Goal: Task Accomplishment & Management: Complete application form

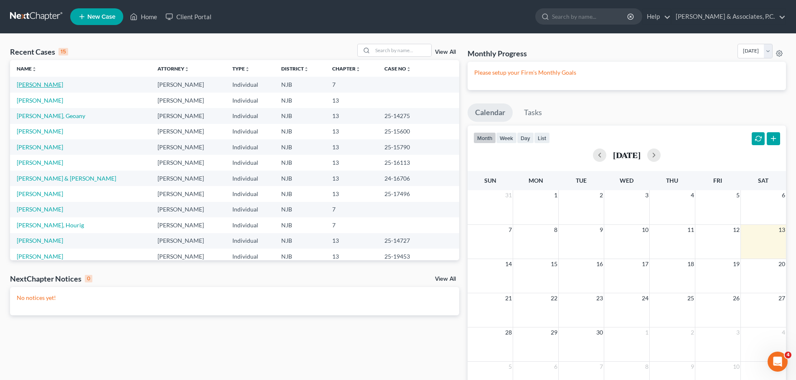
click at [35, 85] on link "[PERSON_NAME]" at bounding box center [40, 84] width 46 height 7
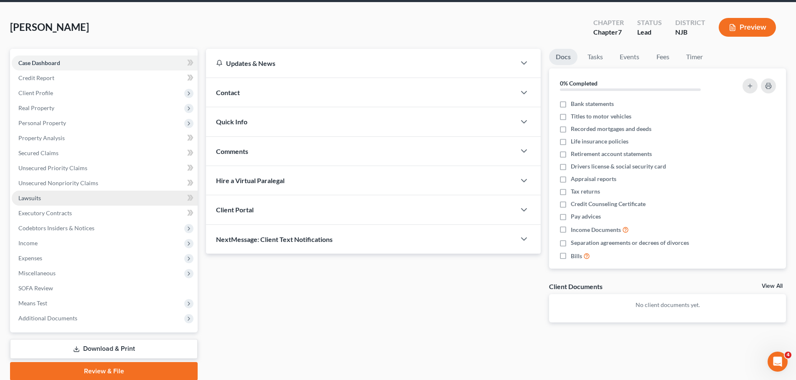
scroll to position [63, 0]
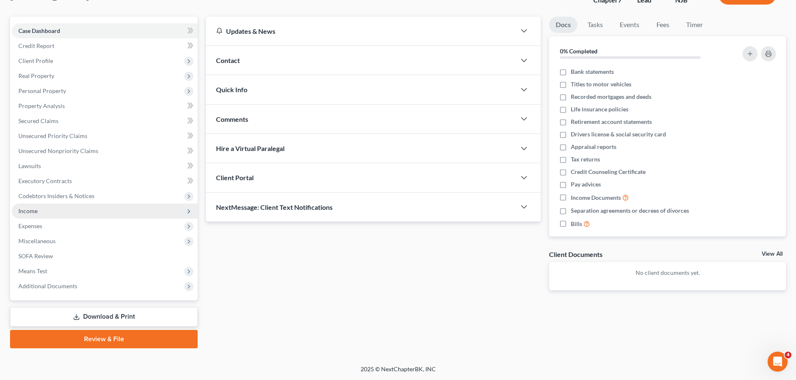
click at [34, 211] on span "Income" at bounding box center [27, 211] width 19 height 7
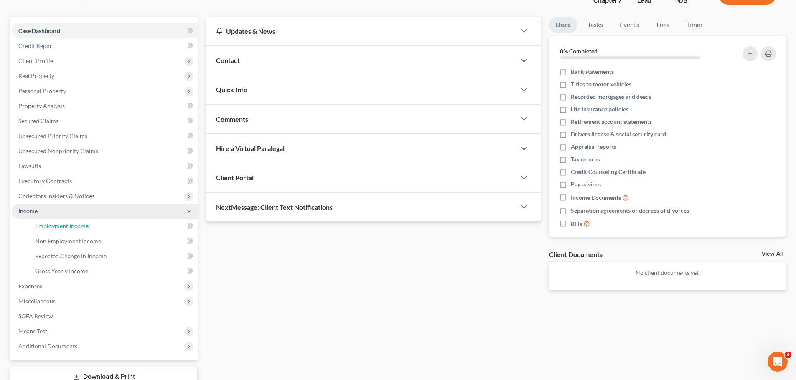
click at [120, 227] on link "Employment Income" at bounding box center [112, 226] width 169 height 15
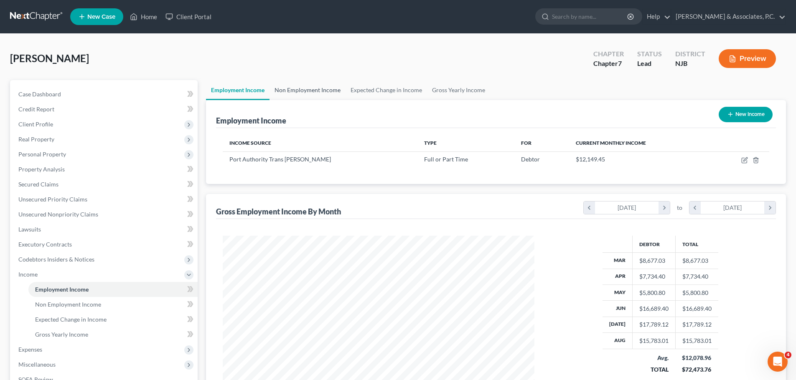
click at [322, 89] on link "Non Employment Income" at bounding box center [307, 90] width 76 height 20
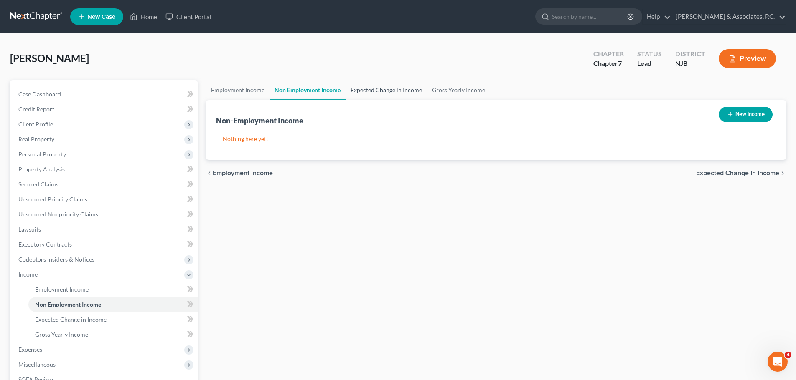
click at [372, 89] on link "Expected Change in Income" at bounding box center [385, 90] width 81 height 20
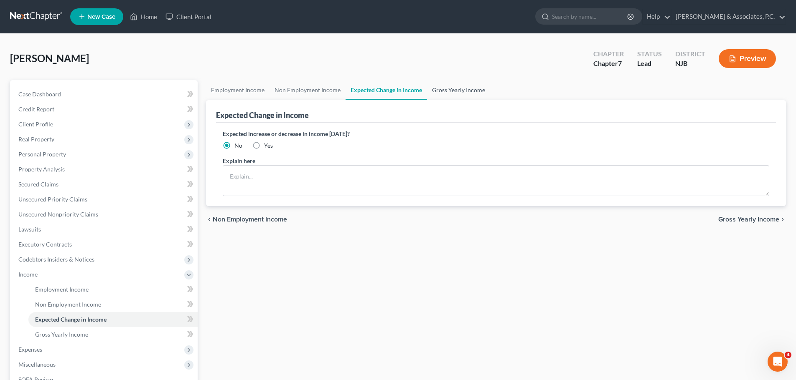
click at [441, 90] on link "Gross Yearly Income" at bounding box center [458, 90] width 63 height 20
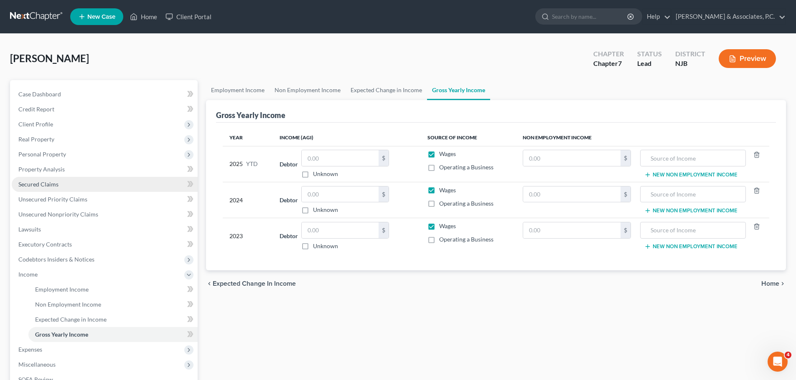
click at [43, 187] on span "Secured Claims" at bounding box center [38, 184] width 40 height 7
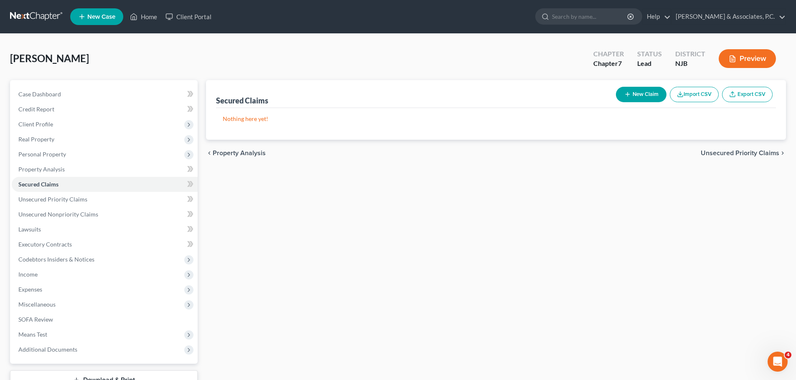
click at [656, 93] on button "New Claim" at bounding box center [641, 94] width 51 height 15
select select "0"
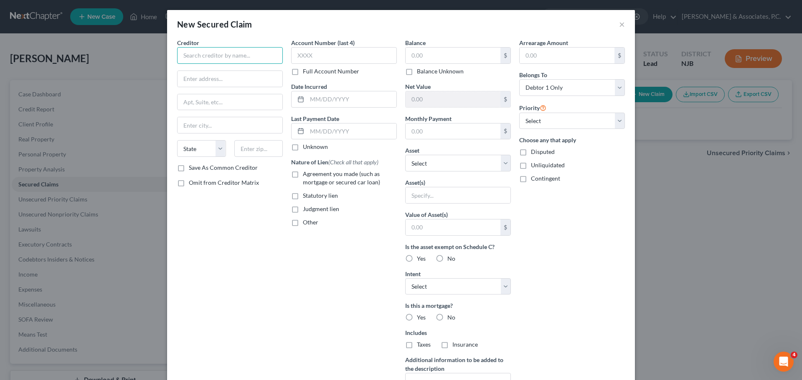
click at [271, 57] on input "text" at bounding box center [230, 55] width 106 height 17
type input "Mortgage"
type input "Address"
click at [231, 104] on input "text" at bounding box center [229, 102] width 105 height 16
type input "Required"
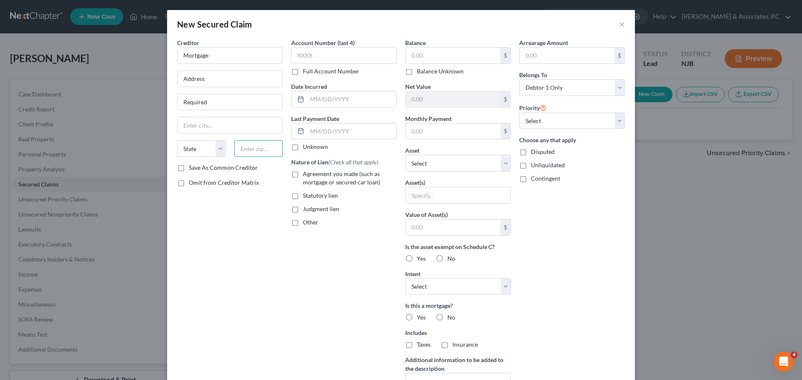
click at [256, 151] on input "text" at bounding box center [258, 148] width 49 height 17
type input "07306"
drag, startPoint x: 219, startPoint y: 260, endPoint x: 224, endPoint y: 109, distance: 151.2
click at [219, 256] on div "Creditor * Mortgage Address Required [GEOGRAPHIC_DATA][US_STATE] CO [GEOGRAPHIC…" at bounding box center [230, 224] width 114 height 372
type input "[GEOGRAPHIC_DATA]"
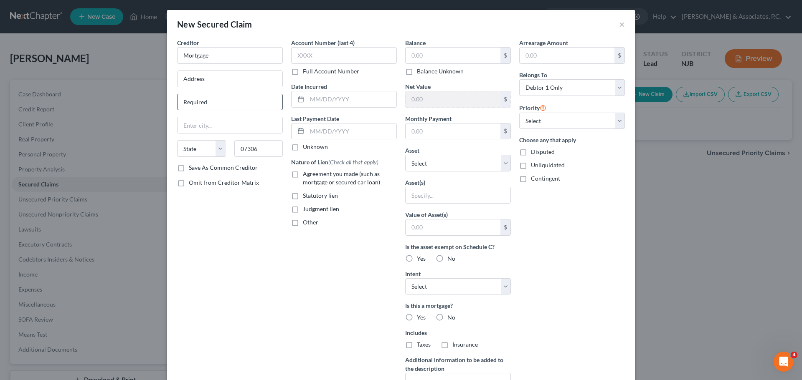
select select "33"
click at [234, 81] on input "Address" at bounding box center [229, 79] width 105 height 16
type input "Address Required"
drag, startPoint x: 217, startPoint y: 104, endPoint x: 212, endPoint y: 106, distance: 5.0
click at [217, 105] on input "Required" at bounding box center [229, 102] width 105 height 16
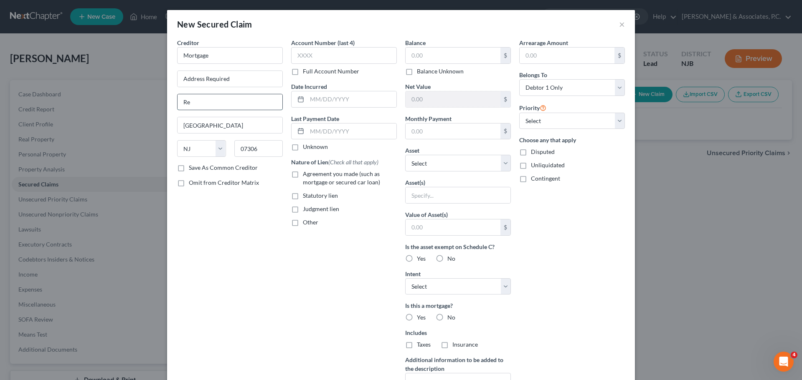
type input "R"
click at [433, 58] on input "text" at bounding box center [452, 56] width 95 height 16
type input "240,000.00"
type input "2,100.00"
click at [501, 167] on select "Select Other Multiple Assets [STREET_ADDRESS] - $300000.0 2020 Kia telluride - …" at bounding box center [458, 163] width 106 height 17
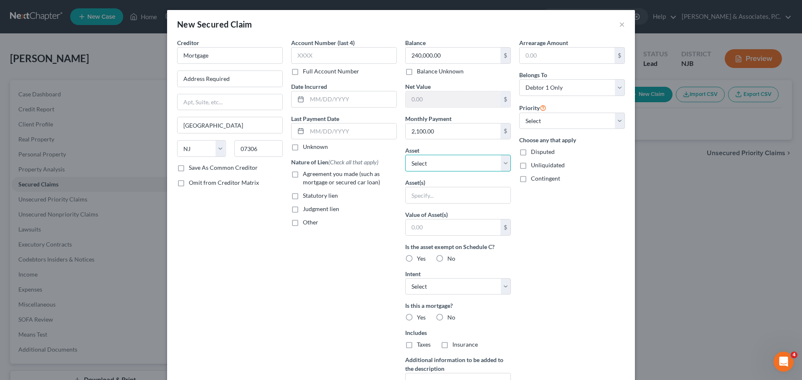
select select "2"
click at [405, 155] on select "Select Other Multiple Assets [STREET_ADDRESS] - $300000.0 2020 Kia telluride - …" at bounding box center [458, 163] width 106 height 17
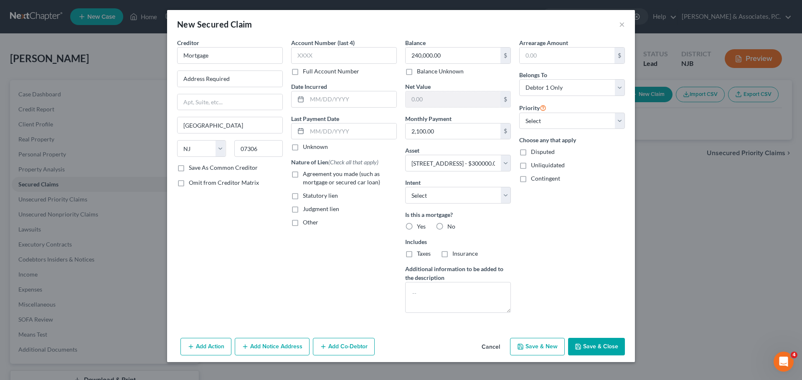
click at [417, 228] on label "Yes" at bounding box center [421, 227] width 9 height 8
click at [420, 228] on input "Yes" at bounding box center [422, 225] width 5 height 5
radio input "true"
click at [417, 256] on label "Taxes" at bounding box center [424, 254] width 14 height 8
click at [420, 255] on input "Taxes" at bounding box center [422, 252] width 5 height 5
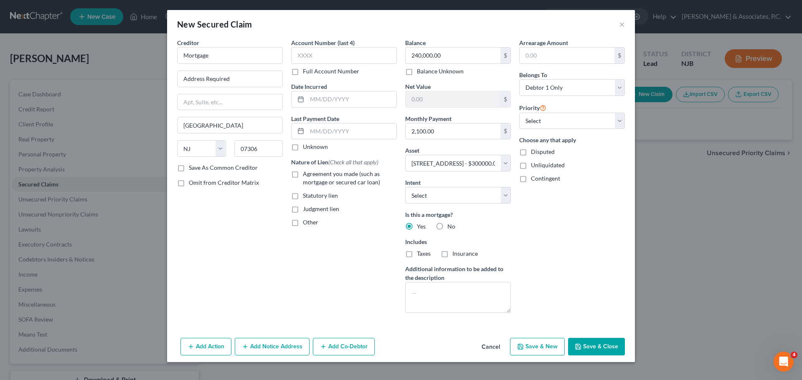
checkbox input "true"
click at [452, 253] on label "Insurance" at bounding box center [464, 254] width 25 height 8
click at [456, 253] on input "Insurance" at bounding box center [458, 252] width 5 height 5
checkbox input "true"
click at [570, 121] on select "Select 1st 2nd 3rd 4th 5th 6th 7th 8th 9th 10th 11th 12th 13th 14th 15th 16th 1…" at bounding box center [572, 121] width 106 height 17
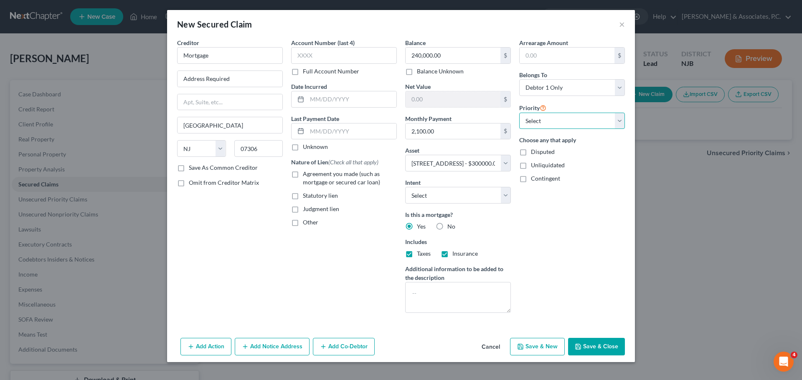
select select "0"
click at [519, 113] on select "Select 1st 2nd 3rd 4th 5th 6th 7th 8th 9th 10th 11th 12th 13th 14th 15th 16th 1…" at bounding box center [572, 121] width 106 height 17
click at [303, 174] on label "Agreement you made (such as mortgage or secured car loan)" at bounding box center [350, 178] width 94 height 17
click at [306, 174] on input "Agreement you made (such as mortgage or secured car loan)" at bounding box center [308, 172] width 5 height 5
checkbox input "true"
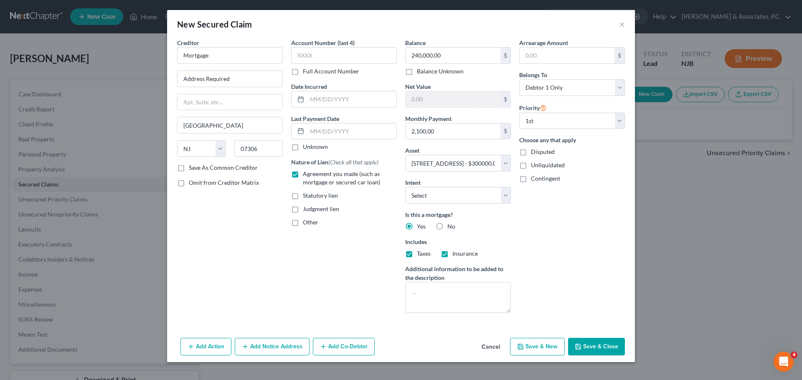
click at [597, 349] on button "Save & Close" at bounding box center [596, 347] width 57 height 18
select select
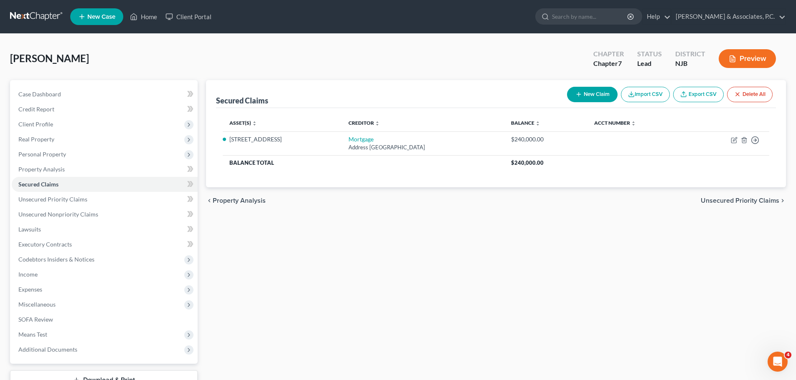
click at [588, 96] on button "New Claim" at bounding box center [592, 94] width 51 height 15
select select "0"
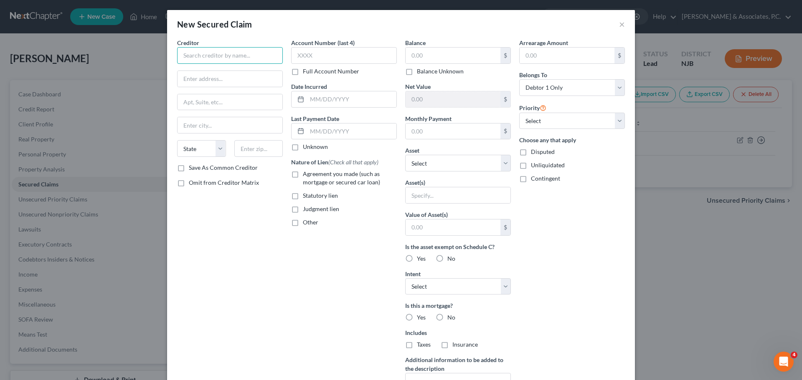
click at [244, 57] on input "text" at bounding box center [230, 55] width 106 height 17
type input "V"
click at [240, 81] on input "text" at bounding box center [229, 79] width 105 height 16
type input "Auto Finance for Jeep"
type input "Address Required"
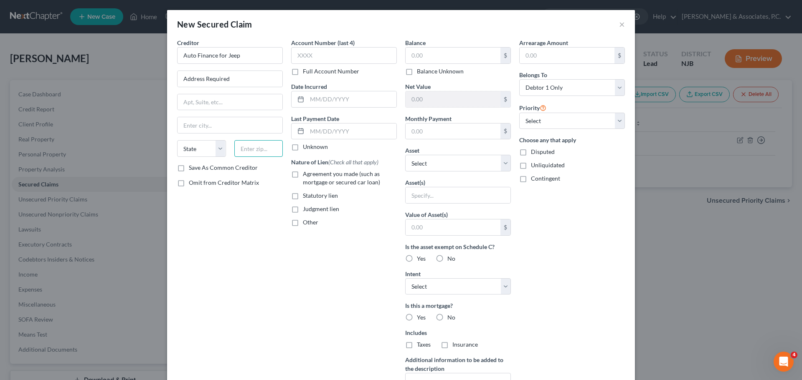
click at [243, 149] on input "text" at bounding box center [258, 148] width 49 height 17
type input "07306"
type input "[GEOGRAPHIC_DATA]"
select select "33"
click at [446, 57] on input "text" at bounding box center [452, 56] width 95 height 16
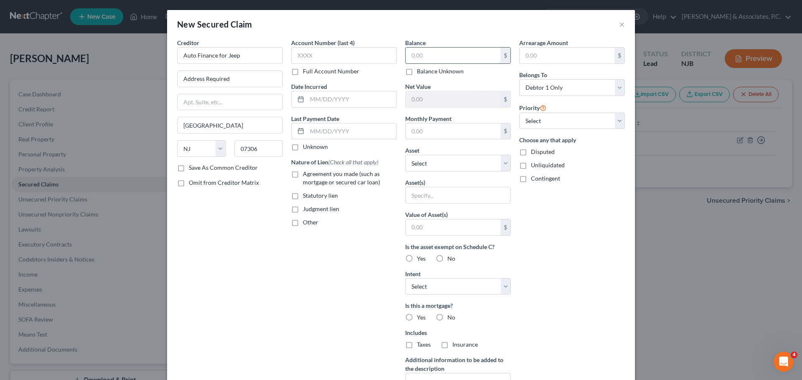
click at [446, 57] on input "text" at bounding box center [452, 56] width 95 height 16
type input "50,000.00"
click at [447, 132] on input "text" at bounding box center [452, 132] width 95 height 16
type input "1,000.00"
click at [504, 166] on select "Select Other Multiple Assets [STREET_ADDRESS] - $300000.0 2020 Kia telluride - …" at bounding box center [458, 163] width 106 height 17
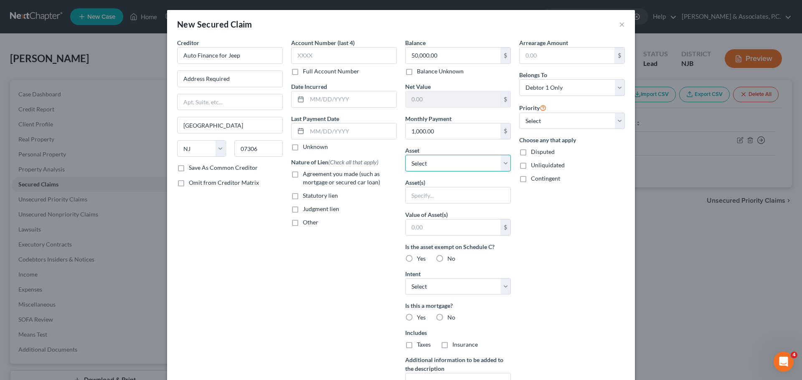
select select "4"
click at [405, 155] on select "Select Other Multiple Assets [STREET_ADDRESS] - $300000.0 2020 Kia telluride - …" at bounding box center [458, 163] width 106 height 17
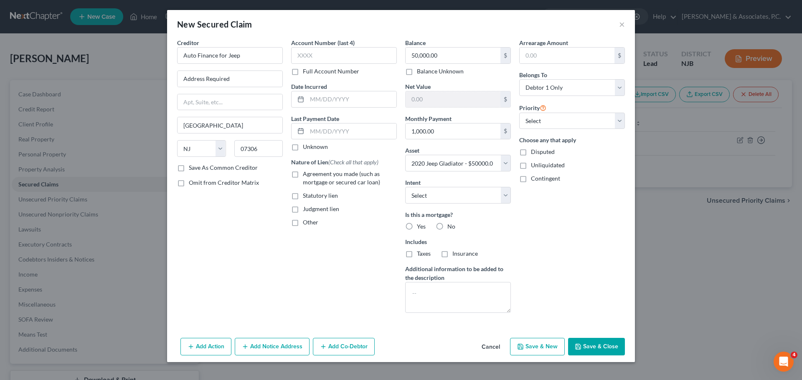
click at [447, 226] on label "No" at bounding box center [451, 227] width 8 height 8
click at [451, 226] on input "No" at bounding box center [453, 225] width 5 height 5
radio input "true"
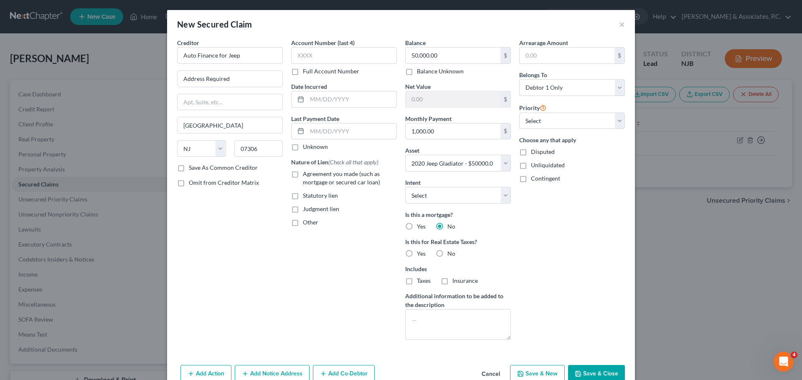
click at [303, 176] on label "Agreement you made (such as mortgage or secured car loan)" at bounding box center [350, 178] width 94 height 17
click at [306, 175] on input "Agreement you made (such as mortgage or secured car loan)" at bounding box center [308, 172] width 5 height 5
checkbox input "true"
click at [569, 118] on select "Select 1st 2nd 3rd 4th 5th 6th 7th 8th 9th 10th 11th 12th 13th 14th 15th 16th 1…" at bounding box center [572, 121] width 106 height 17
select select "1"
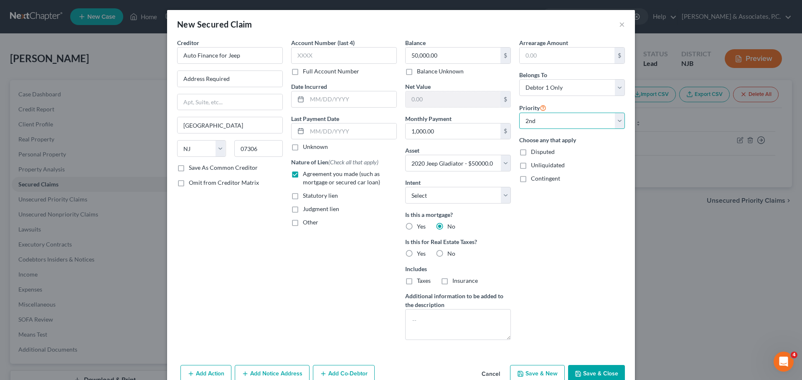
click at [519, 113] on select "Select 1st 2nd 3rd 4th 5th 6th 7th 8th 9th 10th 11th 12th 13th 14th 15th 16th 1…" at bounding box center [572, 121] width 106 height 17
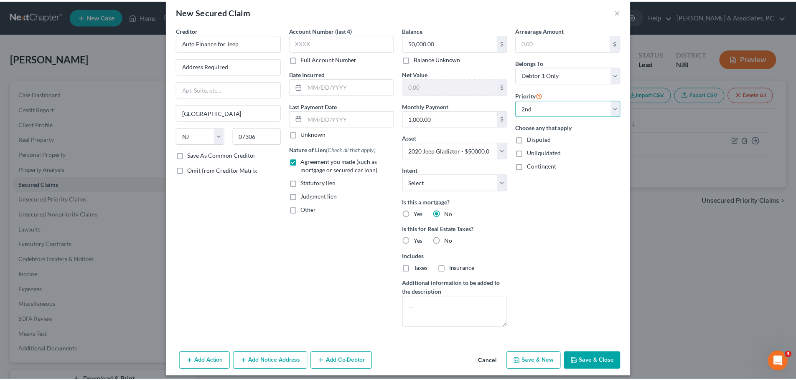
scroll to position [19, 0]
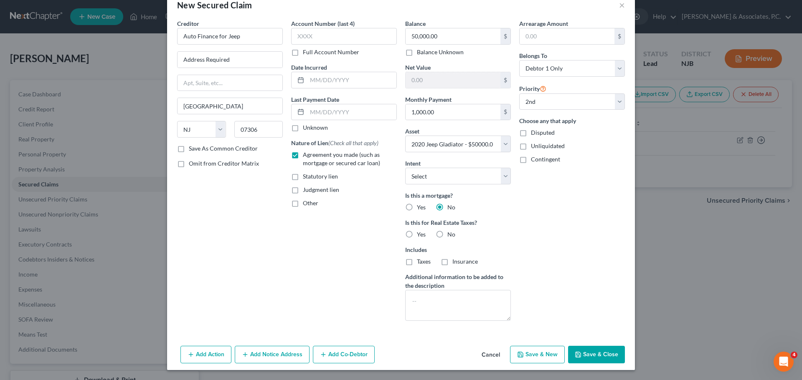
click at [587, 356] on button "Save & Close" at bounding box center [596, 355] width 57 height 18
select select
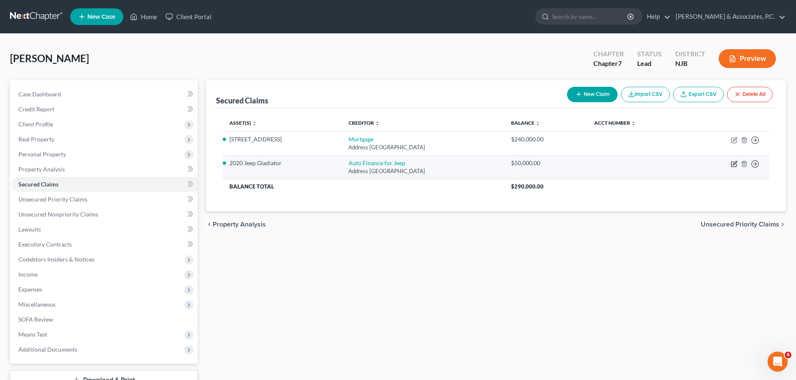
click at [732, 164] on icon "button" at bounding box center [733, 164] width 7 height 7
select select "33"
select select "0"
select select "1"
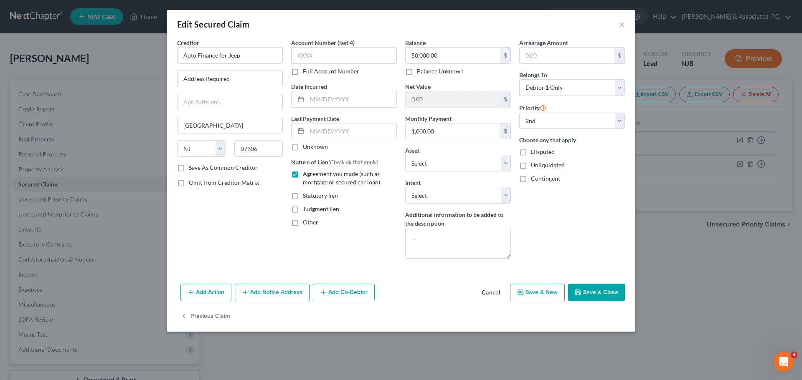
drag, startPoint x: 602, startPoint y: 291, endPoint x: 615, endPoint y: 294, distance: 13.0
click at [603, 291] on button "Save & Close" at bounding box center [596, 293] width 57 height 18
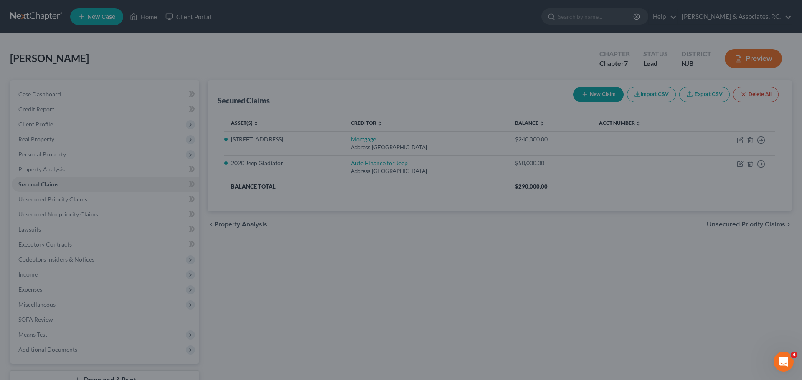
select select "4"
type input "0"
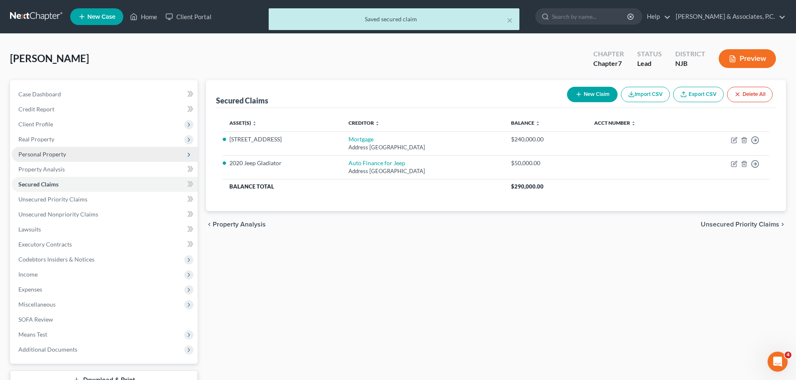
click at [54, 155] on span "Personal Property" at bounding box center [42, 154] width 48 height 7
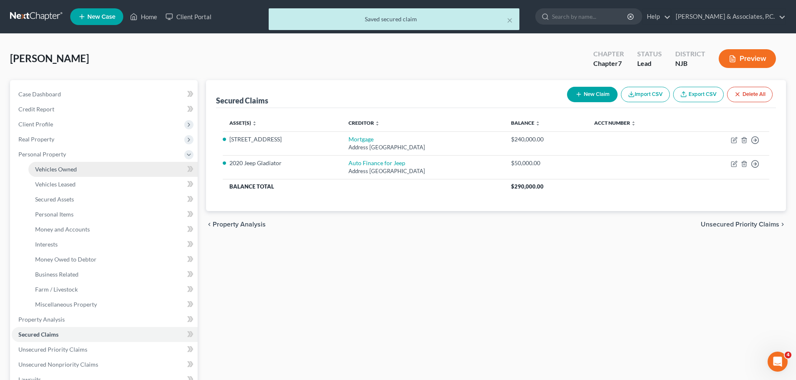
click at [91, 170] on link "Vehicles Owned" at bounding box center [112, 169] width 169 height 15
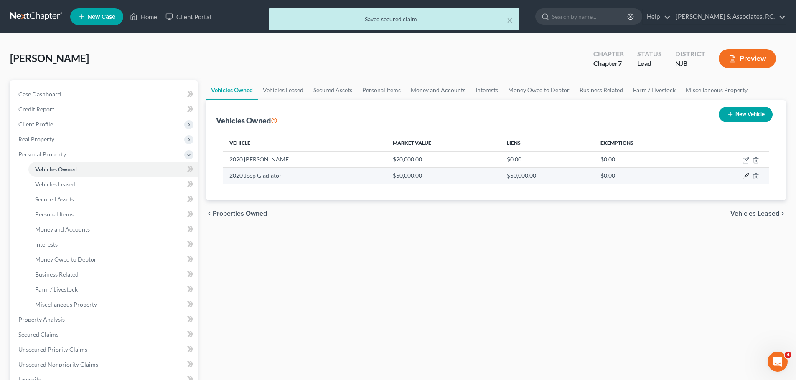
click at [745, 175] on icon "button" at bounding box center [745, 176] width 7 height 7
select select "0"
select select "6"
select select "3"
select select "0"
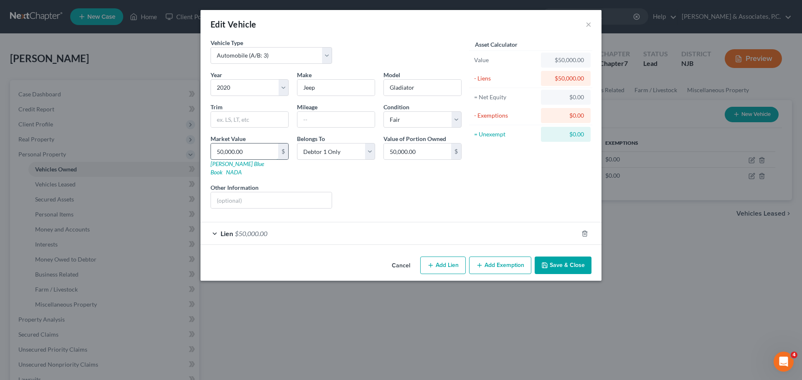
click at [253, 147] on input "50,000.00" at bounding box center [244, 152] width 67 height 16
type input "2"
type input "2.00"
type input "26"
type input "26.00"
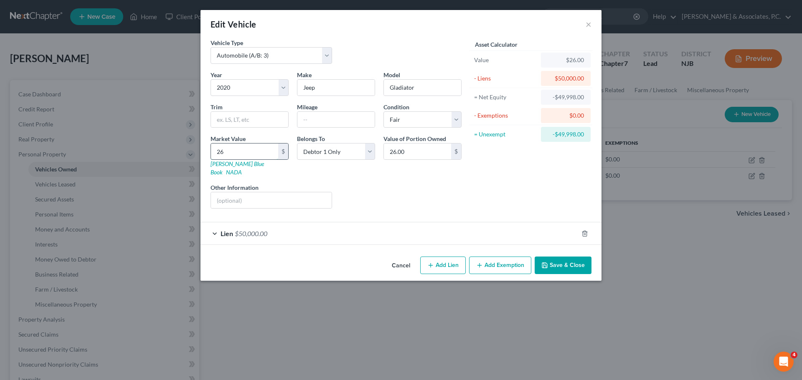
type input "261"
type input "261.00"
type input "2610"
type input "2,610.00"
type input "2,6103"
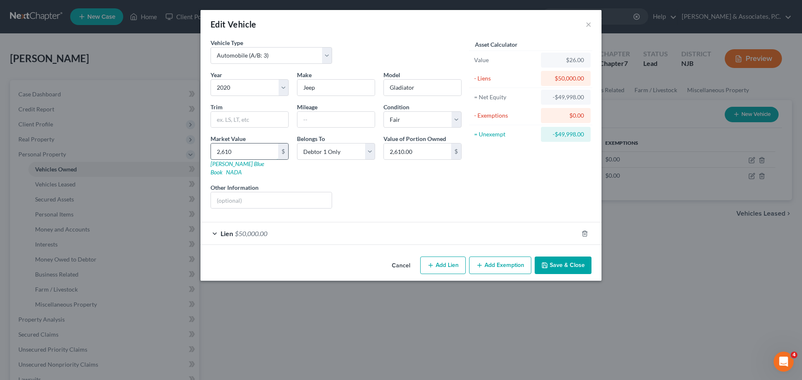
type input "26,103.00"
click at [557, 257] on button "Save & Close" at bounding box center [563, 266] width 57 height 18
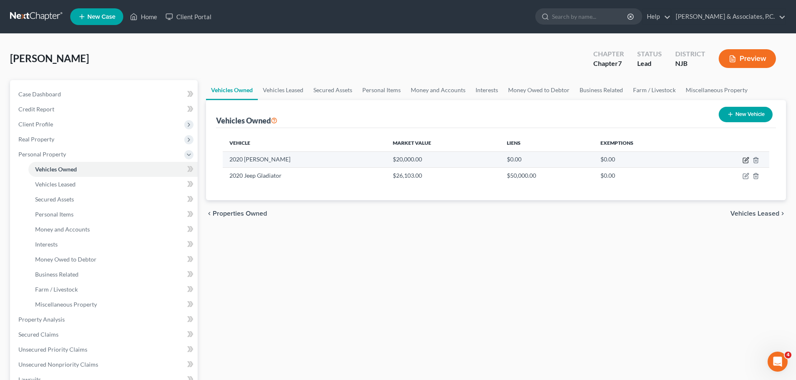
drag, startPoint x: 746, startPoint y: 158, endPoint x: 724, endPoint y: 159, distance: 22.1
click at [747, 158] on icon "button" at bounding box center [745, 160] width 7 height 7
select select "0"
select select "6"
select select "3"
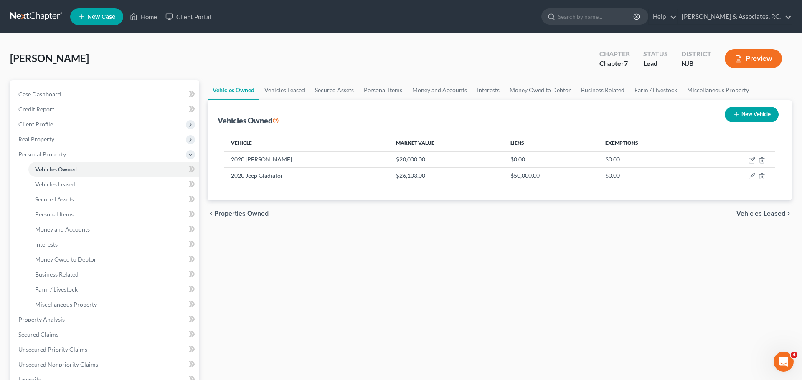
select select "0"
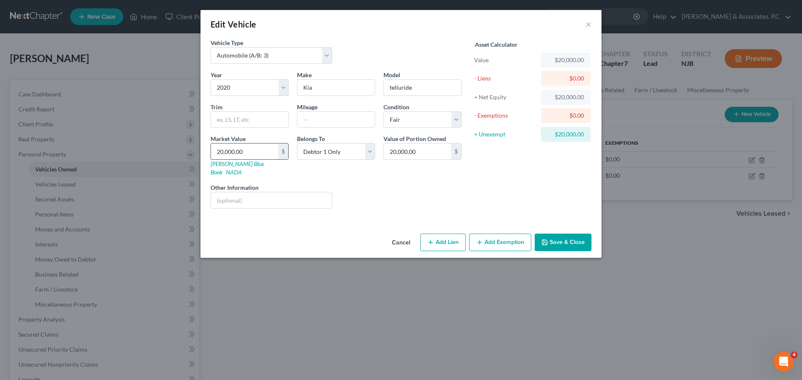
click at [261, 147] on input "20,000.00" at bounding box center [244, 152] width 67 height 16
type input "1"
type input "1.00"
type input "19"
type input "19.00"
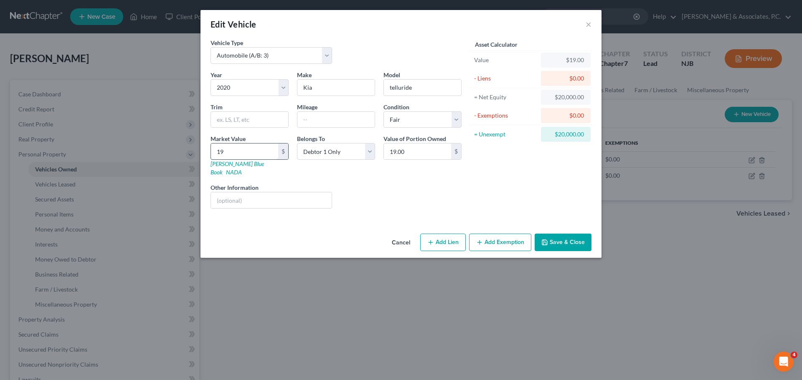
type input "197"
type input "197.00"
type input "1972"
type input "1,972.00"
type input "1,9721"
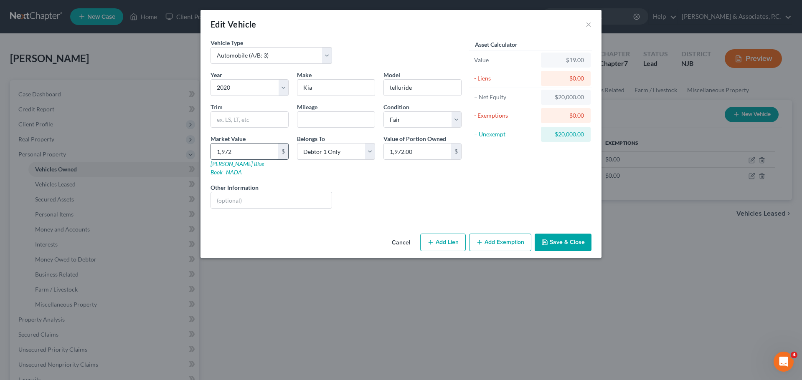
type input "19,721.00"
click at [554, 234] on button "Save & Close" at bounding box center [563, 243] width 57 height 18
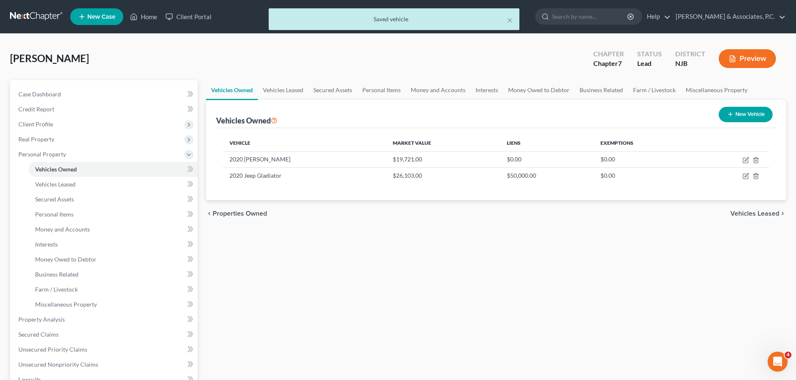
click at [746, 211] on span "Vehicles Leased" at bounding box center [754, 213] width 49 height 7
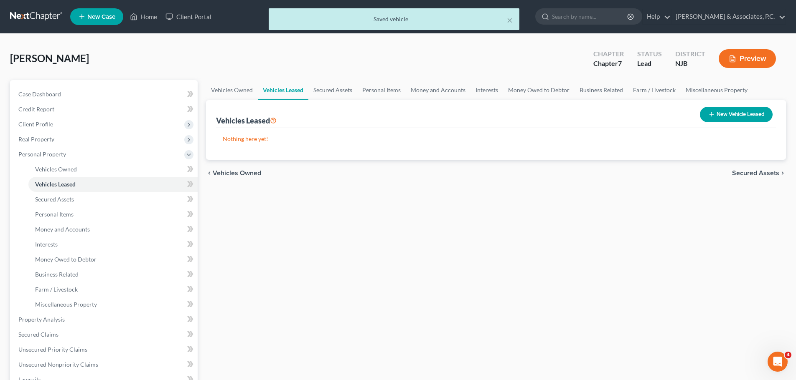
click at [746, 175] on span "Secured Assets" at bounding box center [755, 173] width 47 height 7
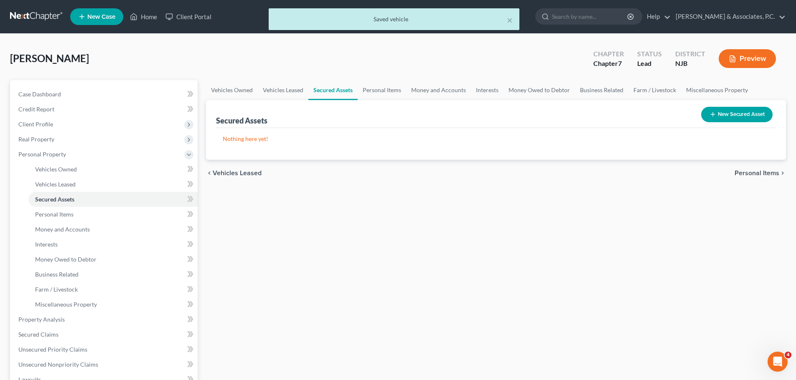
click at [743, 175] on span "Personal Items" at bounding box center [756, 173] width 45 height 7
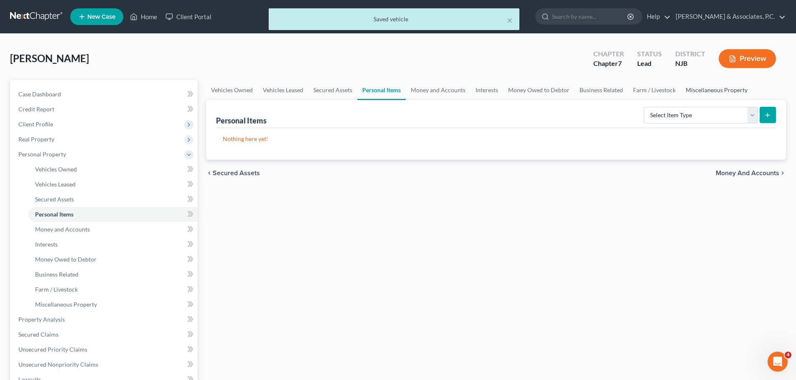
click at [708, 91] on link "Miscellaneous Property" at bounding box center [716, 90] width 72 height 20
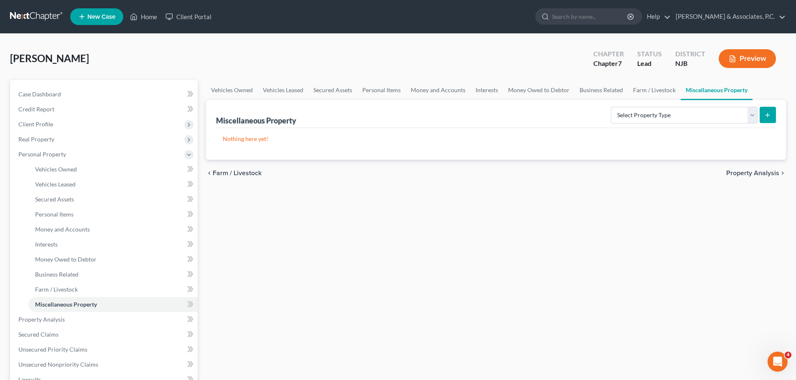
click at [754, 172] on span "Property Analysis" at bounding box center [752, 173] width 53 height 7
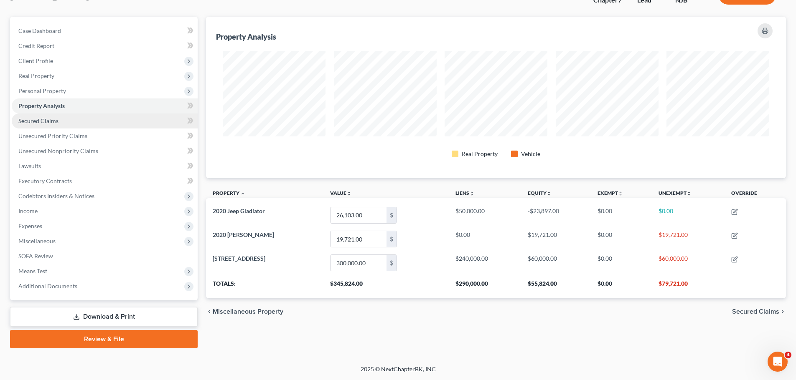
click at [42, 122] on span "Secured Claims" at bounding box center [38, 120] width 40 height 7
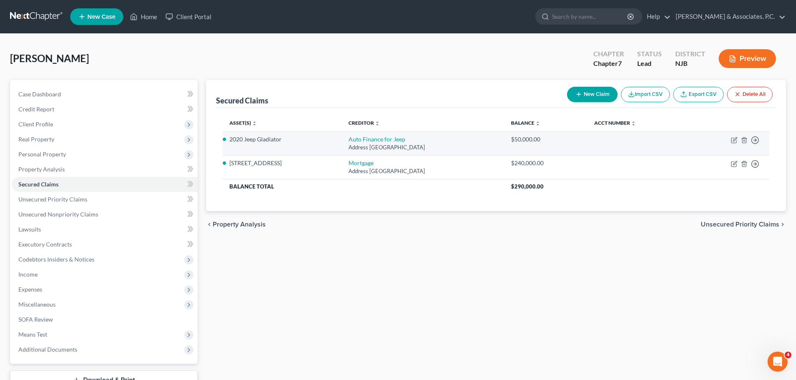
click at [738, 137] on td "Move to E Move to F Move to G Move to Notice Only" at bounding box center [728, 144] width 82 height 24
click at [735, 138] on icon "button" at bounding box center [734, 139] width 4 height 4
select select "33"
select select "0"
select select "1"
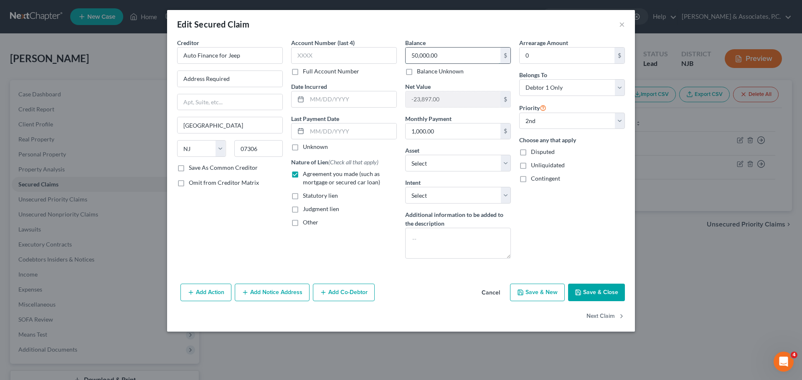
click at [448, 58] on input "50,000.00" at bounding box center [452, 56] width 95 height 16
type input "39,000.00"
click at [599, 291] on button "Save & Close" at bounding box center [596, 293] width 57 height 18
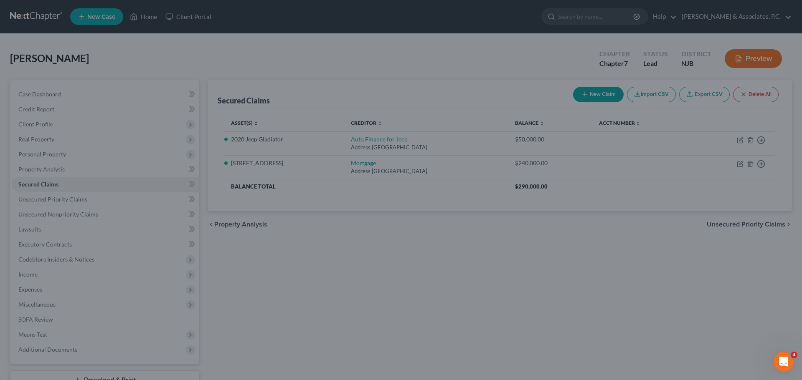
type input "-12,897.00"
select select "4"
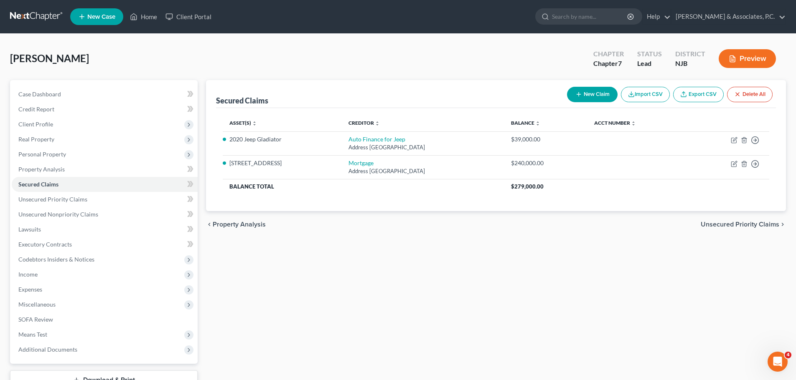
click at [594, 94] on button "New Claim" at bounding box center [592, 94] width 51 height 15
select select "0"
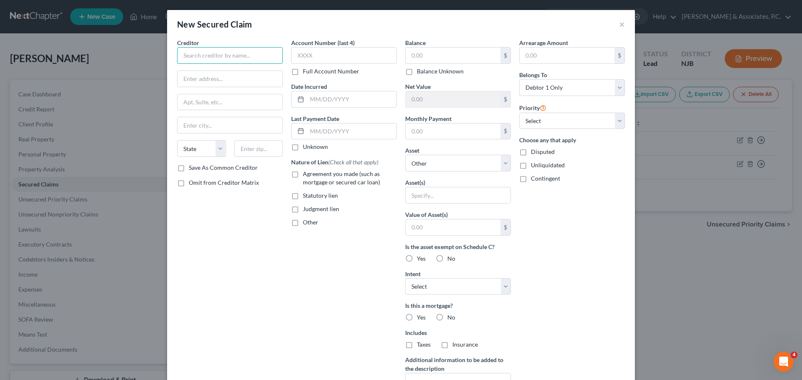
click at [240, 55] on input "text" at bounding box center [230, 55] width 106 height 17
type input "Auto Finance [PERSON_NAME]"
click at [240, 76] on input "text" at bounding box center [229, 79] width 105 height 16
type input "Address Required"
click at [261, 150] on input "text" at bounding box center [258, 148] width 49 height 17
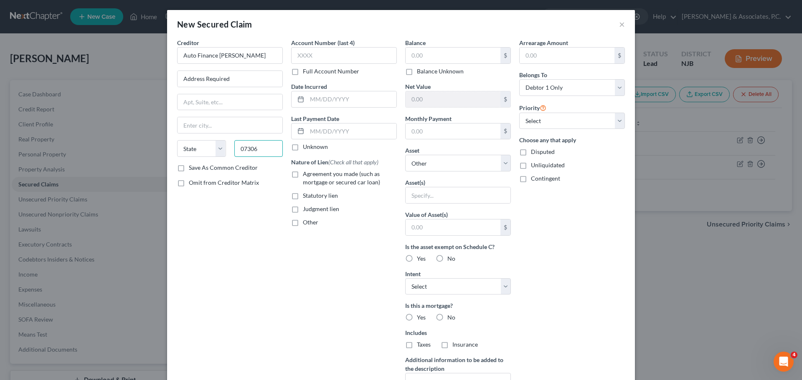
type input "07306"
type input "[GEOGRAPHIC_DATA]"
select select "33"
click at [459, 50] on input "text" at bounding box center [452, 56] width 95 height 16
type input "13,000.00"
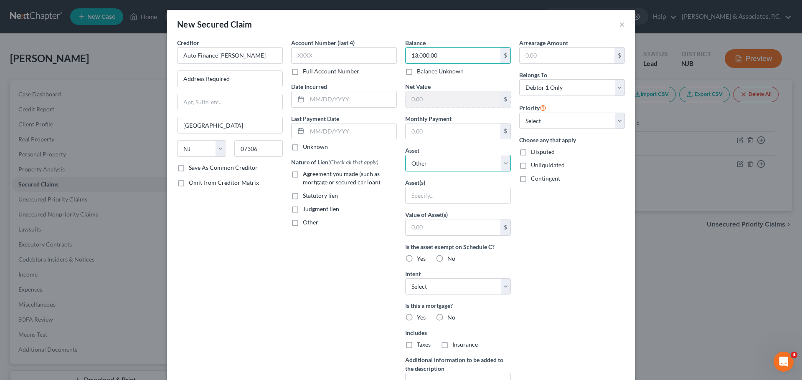
click at [416, 164] on select "Select Other Multiple Assets [STREET_ADDRESS] - $300000.0 2020 Kia telluride - …" at bounding box center [458, 163] width 106 height 17
select select "3"
click at [405, 155] on select "Select Other Multiple Assets [STREET_ADDRESS] - $300000.0 2020 Kia telluride - …" at bounding box center [458, 163] width 106 height 17
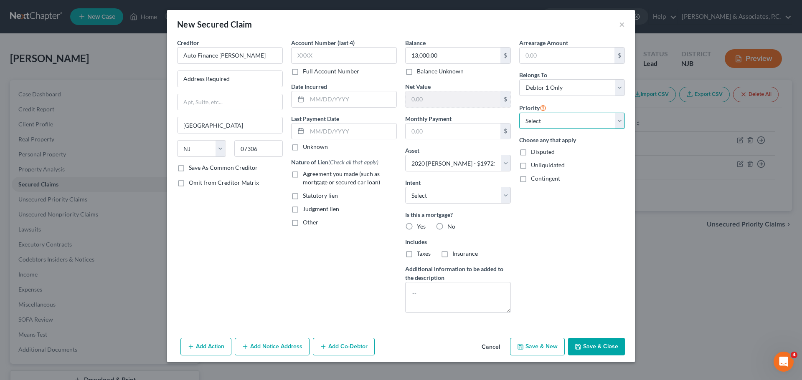
click at [596, 122] on select "Select 1st 2nd 3rd 4th 5th 6th 7th 8th 9th 10th 11th 12th 13th 14th 15th 16th 1…" at bounding box center [572, 121] width 106 height 17
select select "2"
click at [519, 113] on select "Select 1st 2nd 3rd 4th 5th 6th 7th 8th 9th 10th 11th 12th 13th 14th 15th 16th 1…" at bounding box center [572, 121] width 106 height 17
click at [303, 173] on label "Agreement you made (such as mortgage or secured car loan)" at bounding box center [350, 178] width 94 height 17
click at [306, 173] on input "Agreement you made (such as mortgage or secured car loan)" at bounding box center [308, 172] width 5 height 5
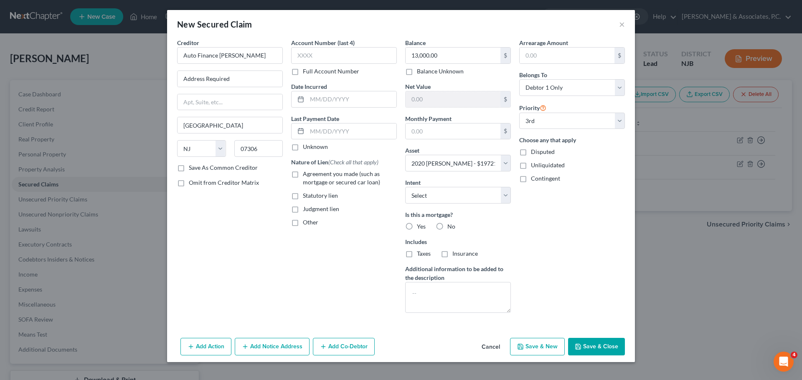
checkbox input "true"
click at [447, 224] on label "No" at bounding box center [451, 227] width 8 height 8
click at [451, 224] on input "No" at bounding box center [453, 225] width 5 height 5
radio input "true"
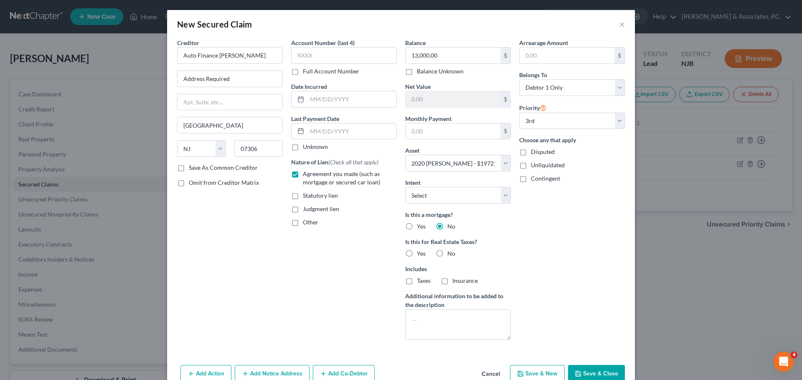
click at [447, 252] on label "No" at bounding box center [451, 254] width 8 height 8
click at [451, 252] on input "No" at bounding box center [453, 252] width 5 height 5
radio input "true"
click at [503, 196] on select "Select Surrender Redeem Reaffirm Avoid Other" at bounding box center [458, 195] width 106 height 17
select select "2"
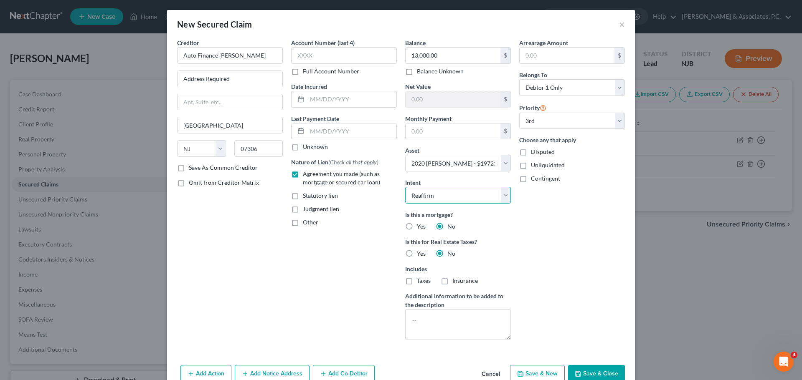
click at [405, 187] on select "Select Surrender Redeem Reaffirm Avoid Other" at bounding box center [458, 195] width 106 height 17
click at [453, 131] on input "text" at bounding box center [452, 132] width 95 height 16
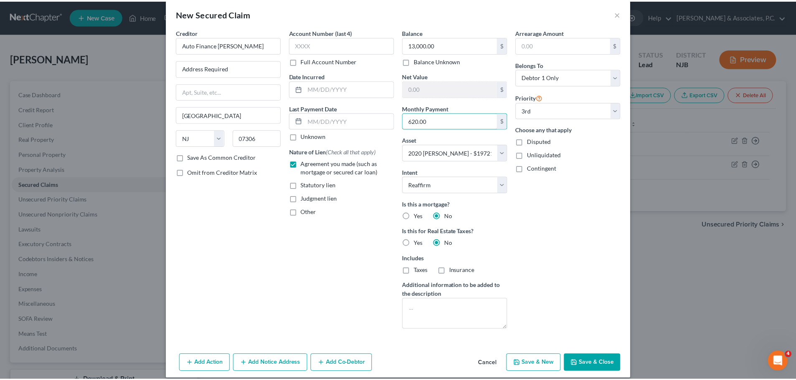
scroll to position [19, 0]
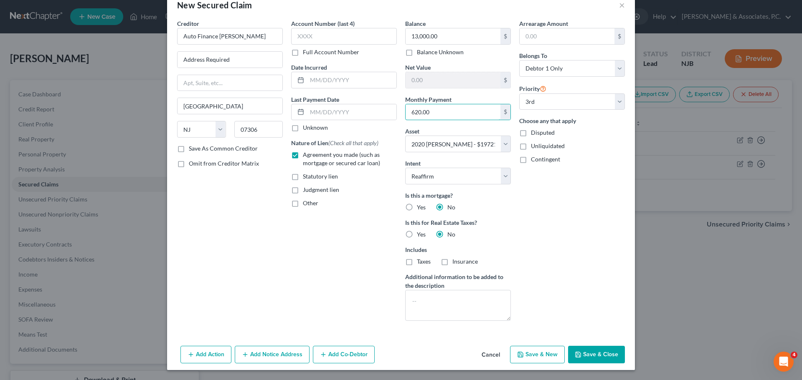
type input "620.00"
click at [596, 361] on button "Save & Close" at bounding box center [596, 355] width 57 height 18
select select
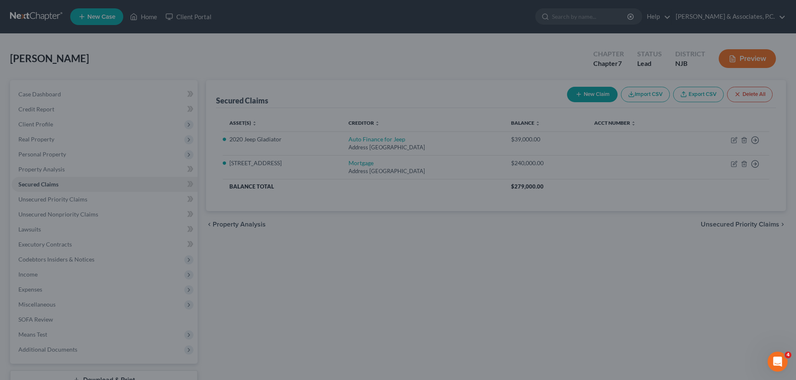
scroll to position [0, 0]
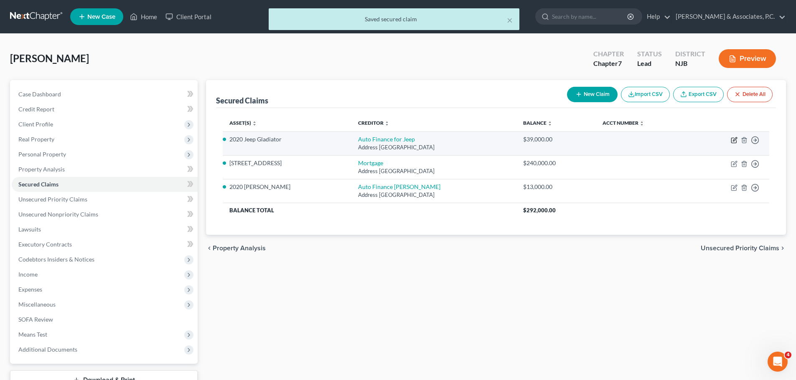
click at [734, 139] on icon "button" at bounding box center [733, 140] width 7 height 7
select select "33"
select select "0"
select select "1"
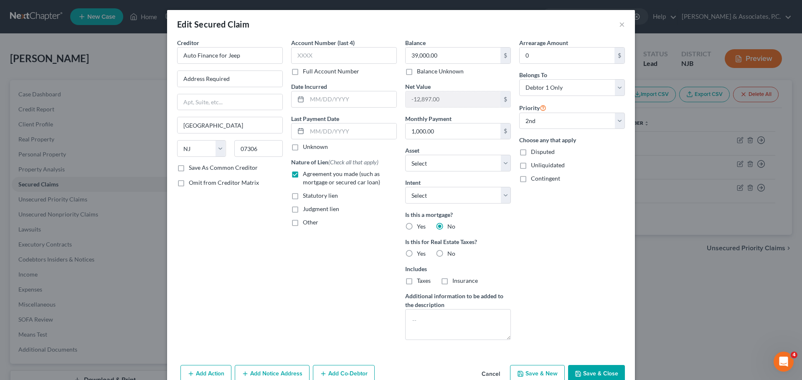
click at [447, 254] on label "No" at bounding box center [451, 254] width 8 height 8
click at [451, 254] on input "No" at bounding box center [453, 252] width 5 height 5
radio input "true"
click at [498, 196] on select "Select Surrender Redeem Reaffirm Avoid Other" at bounding box center [458, 195] width 106 height 17
select select "2"
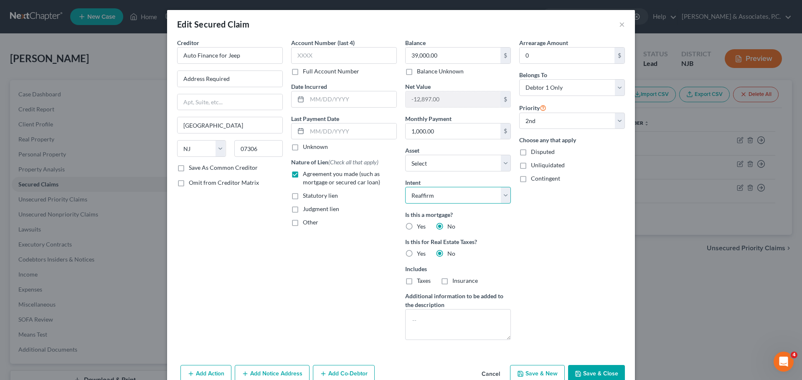
click at [405, 187] on select "Select Surrender Redeem Reaffirm Avoid Other" at bounding box center [458, 195] width 106 height 17
click at [537, 248] on div "Arrearage Amount 0 $ Belongs To * Select Debtor 1 Only Debtor 2 Only Debtor 1 A…" at bounding box center [572, 192] width 114 height 309
click at [590, 375] on button "Save & Close" at bounding box center [596, 374] width 57 height 18
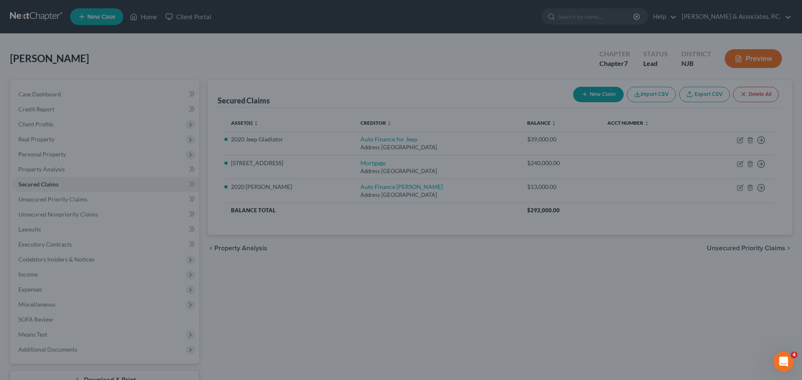
select select "4"
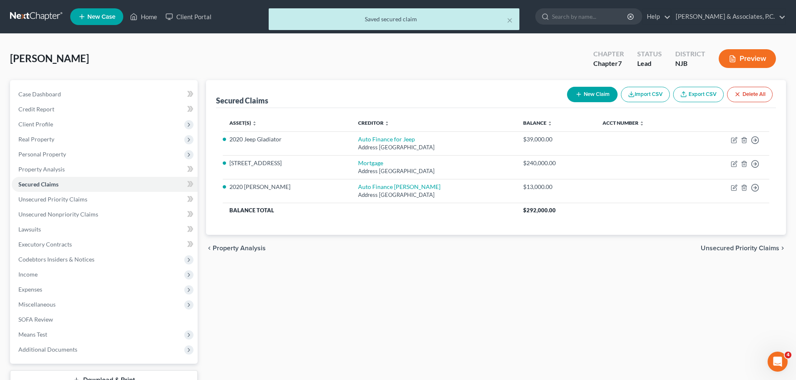
click at [727, 249] on span "Unsecured Priority Claims" at bounding box center [739, 248] width 79 height 7
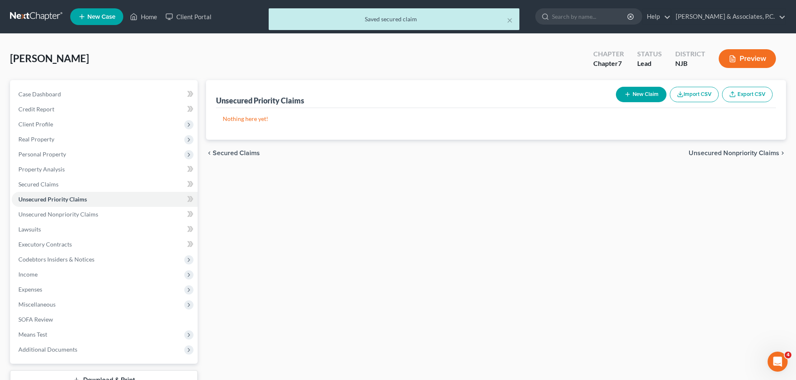
click at [705, 150] on span "Unsecured Nonpriority Claims" at bounding box center [733, 153] width 91 height 7
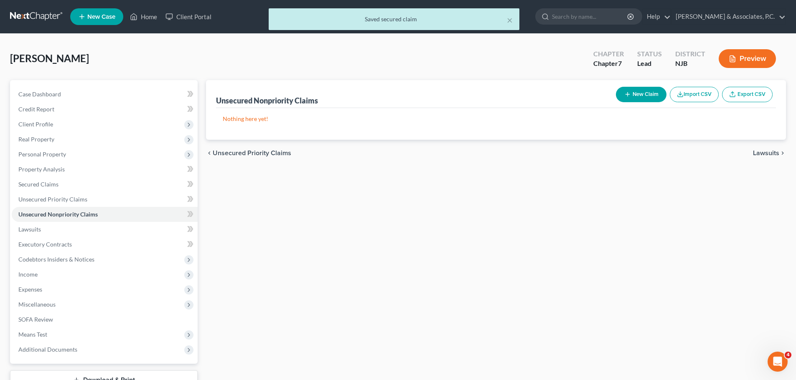
click at [766, 154] on span "Lawsuits" at bounding box center [766, 153] width 26 height 7
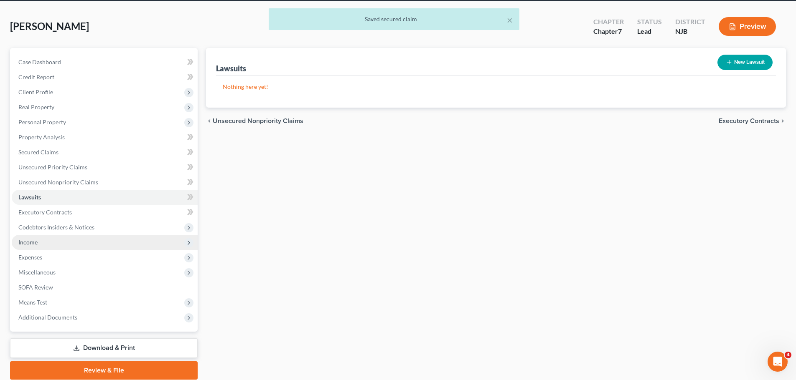
scroll to position [63, 0]
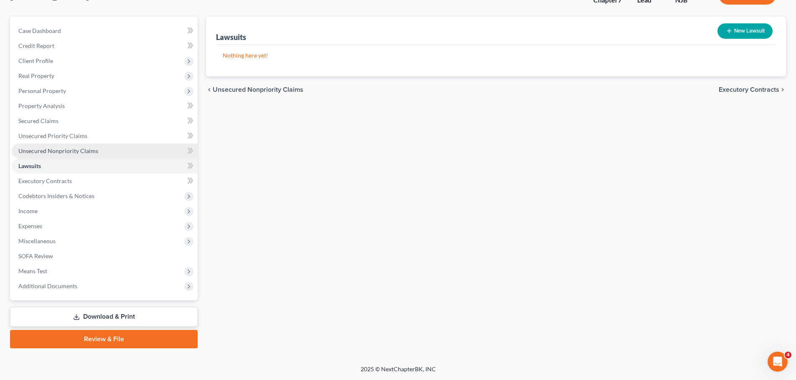
click at [46, 153] on span "Unsecured Nonpriority Claims" at bounding box center [58, 150] width 80 height 7
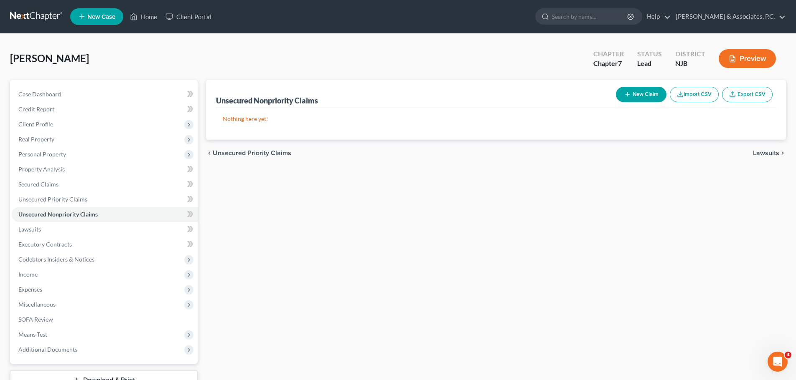
click at [635, 91] on button "New Claim" at bounding box center [641, 94] width 51 height 15
select select "0"
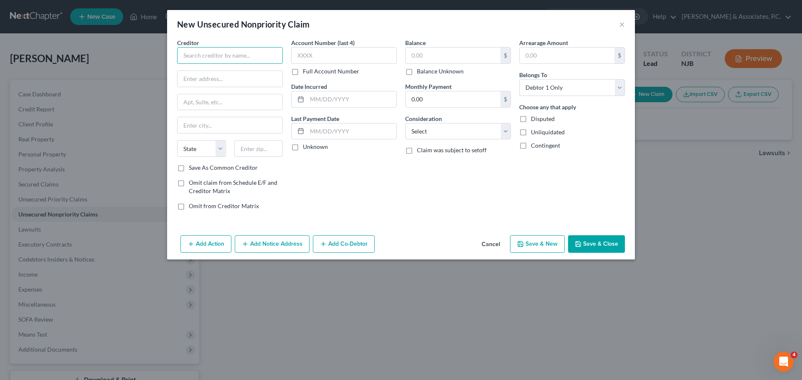
click at [262, 55] on input "text" at bounding box center [230, 55] width 106 height 17
type input "PPP Loans"
type input "Address Required"
type input "07306"
type input "[GEOGRAPHIC_DATA]"
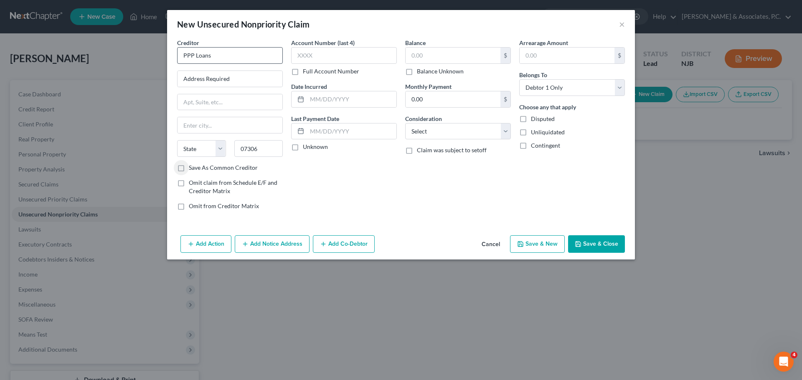
select select "33"
click at [444, 56] on input "text" at bounding box center [452, 56] width 95 height 16
type input "77,000.00"
click at [451, 130] on select "Select Cable / Satellite Services Collection Agency Credit Card Debt Debt Couns…" at bounding box center [458, 131] width 106 height 17
select select "10"
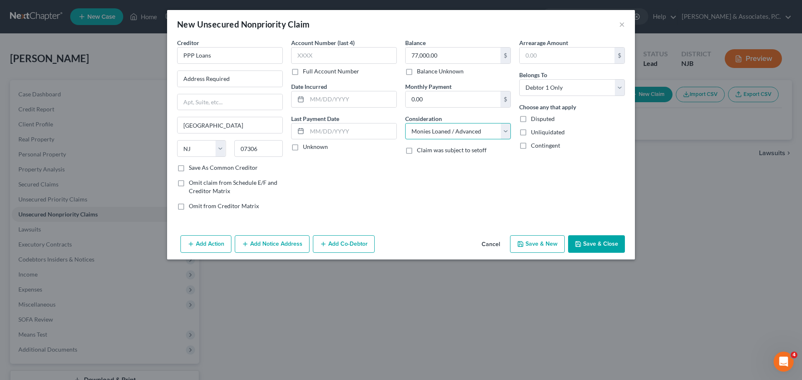
click at [405, 123] on select "Select Cable / Satellite Services Collection Agency Credit Card Debt Debt Couns…" at bounding box center [458, 131] width 106 height 17
click at [595, 243] on button "Save & Close" at bounding box center [596, 245] width 57 height 18
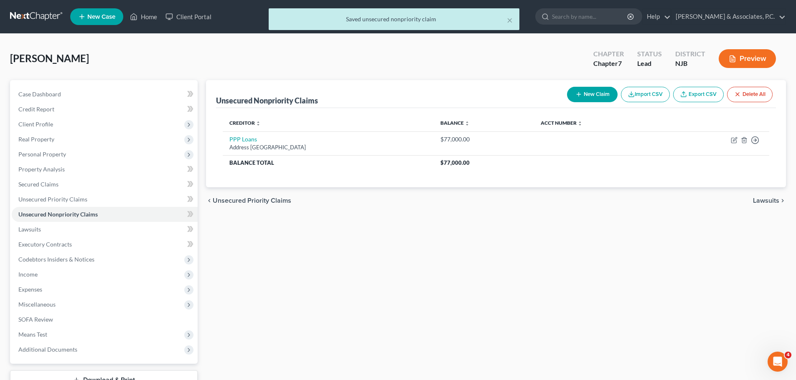
click at [598, 96] on button "New Claim" at bounding box center [592, 94] width 51 height 15
select select "0"
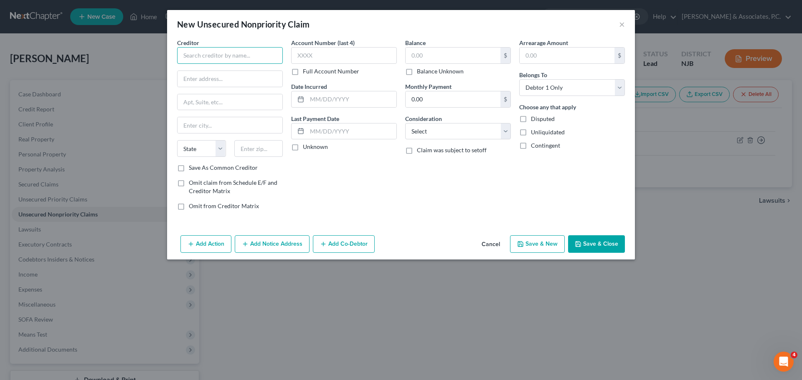
click at [261, 53] on input "text" at bounding box center [230, 55] width 106 height 17
type input "Credit Card Debt"
click at [260, 79] on input "text" at bounding box center [229, 79] width 105 height 16
type input "Address Required"
click at [260, 145] on input "text" at bounding box center [258, 148] width 49 height 17
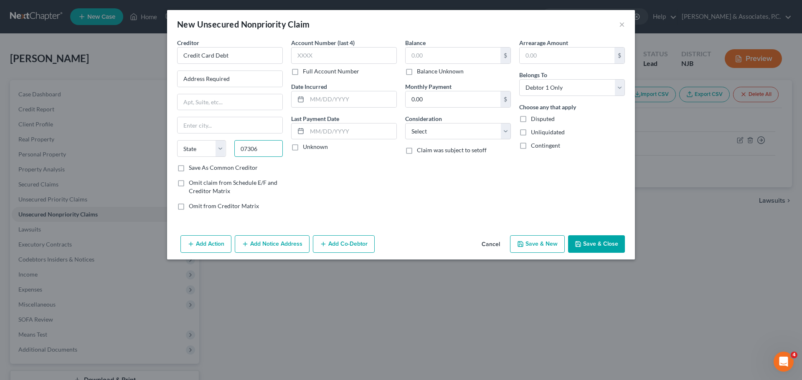
type input "07306"
type input "[GEOGRAPHIC_DATA]"
select select "33"
click at [448, 58] on input "text" at bounding box center [452, 56] width 95 height 16
type input "30,000.00"
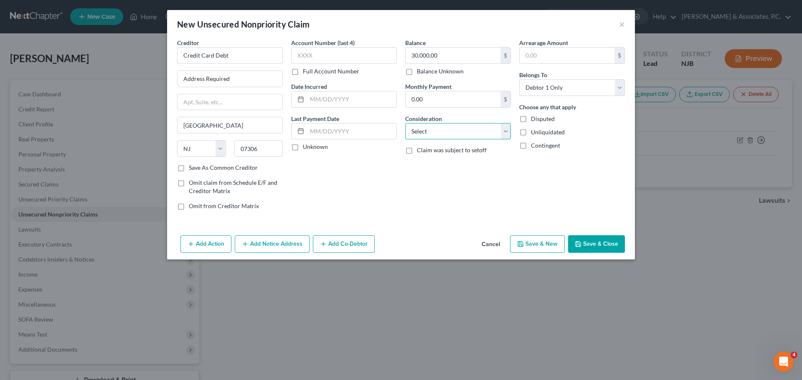
drag, startPoint x: 418, startPoint y: 127, endPoint x: 420, endPoint y: 135, distance: 9.1
click at [418, 128] on select "Select Cable / Satellite Services Collection Agency Credit Card Debt Debt Couns…" at bounding box center [458, 131] width 106 height 17
select select "2"
click at [405, 123] on select "Select Cable / Satellite Services Collection Agency Credit Card Debt Debt Couns…" at bounding box center [458, 131] width 106 height 17
click at [550, 244] on button "Save & New" at bounding box center [537, 245] width 55 height 18
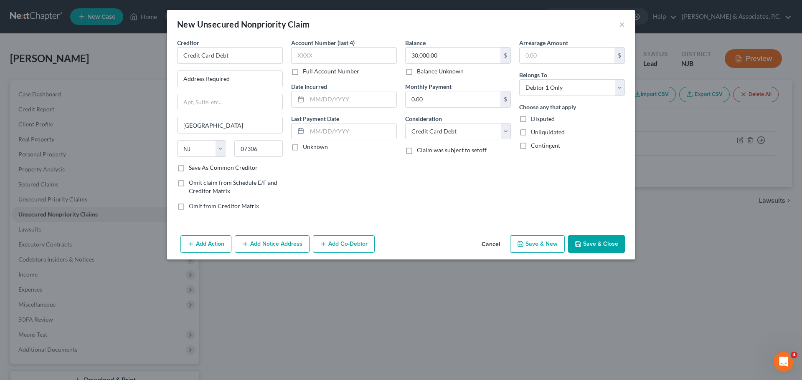
select select "0"
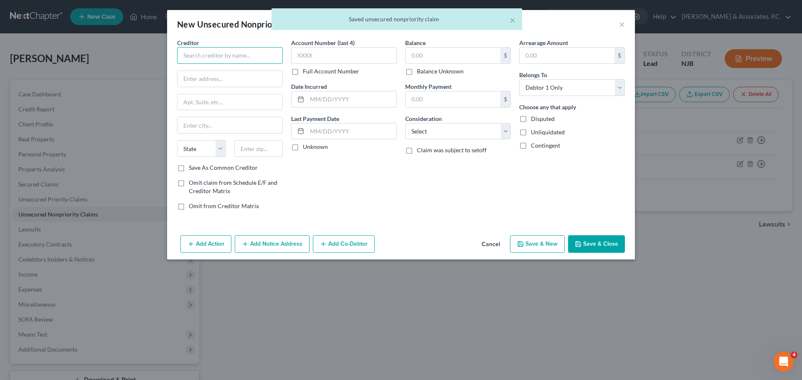
click at [214, 56] on input "text" at bounding box center [230, 55] width 106 height 17
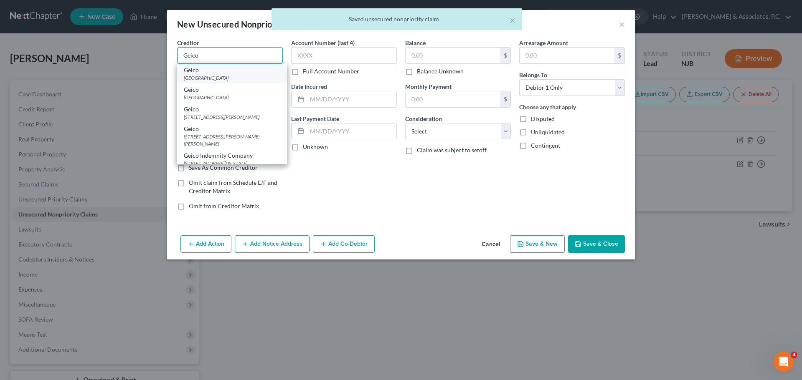
type input "Geico"
click at [225, 76] on div "[GEOGRAPHIC_DATA]" at bounding box center [232, 77] width 96 height 7
type input "[GEOGRAPHIC_DATA]"
type input "20810"
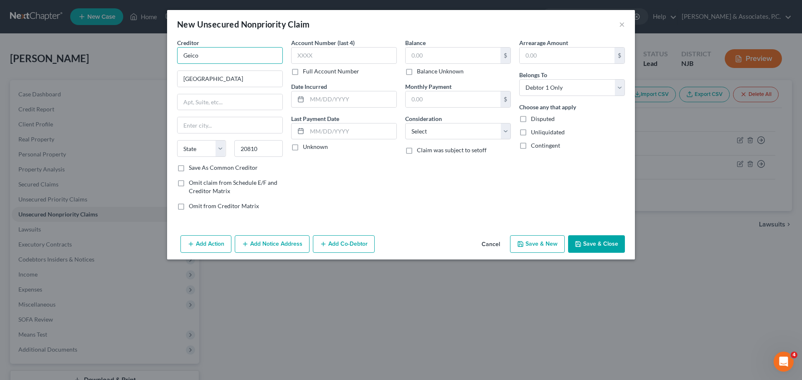
click at [230, 57] on input "Geico" at bounding box center [230, 55] width 106 height 17
click at [239, 81] on input "[GEOGRAPHIC_DATA]" at bounding box center [229, 79] width 105 height 16
click at [210, 55] on input "Geico" at bounding box center [230, 55] width 106 height 17
type input "Geico"
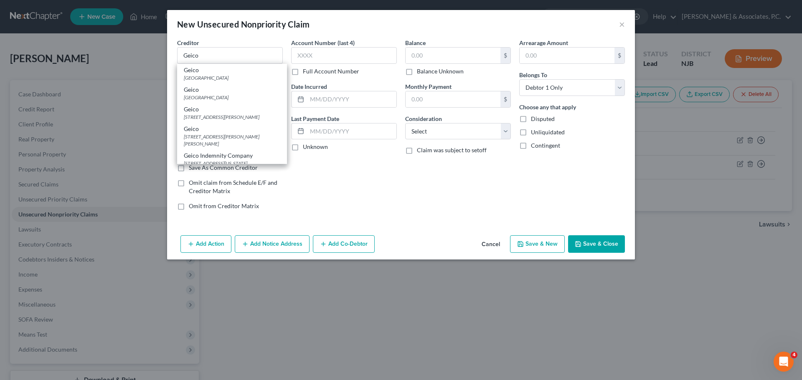
click at [253, 121] on div "[STREET_ADDRESS][PERSON_NAME]" at bounding box center [232, 117] width 96 height 7
type input "[STREET_ADDRESS]"
type input "Chevy Chase"
select select "21"
type input "20815"
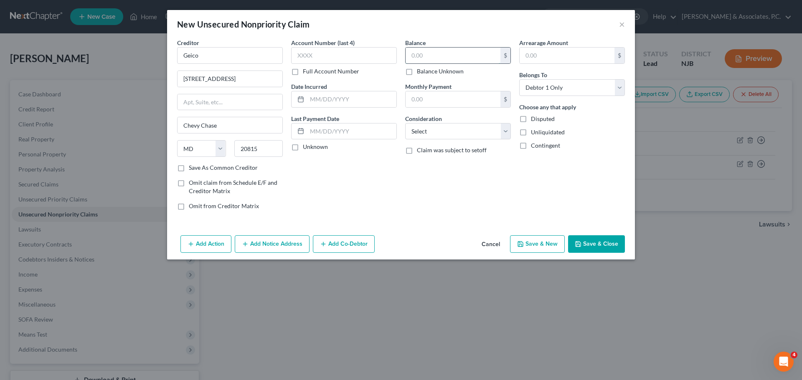
click at [437, 55] on input "text" at bounding box center [452, 56] width 95 height 16
type input "25,000.00"
click at [486, 128] on select "Select Cable / Satellite Services Collection Agency Credit Card Debt Debt Couns…" at bounding box center [458, 131] width 106 height 17
click at [485, 128] on select "Select Cable / Satellite Services Collection Agency Credit Card Debt Debt Couns…" at bounding box center [458, 131] width 106 height 17
drag, startPoint x: 598, startPoint y: 246, endPoint x: 595, endPoint y: 241, distance: 5.4
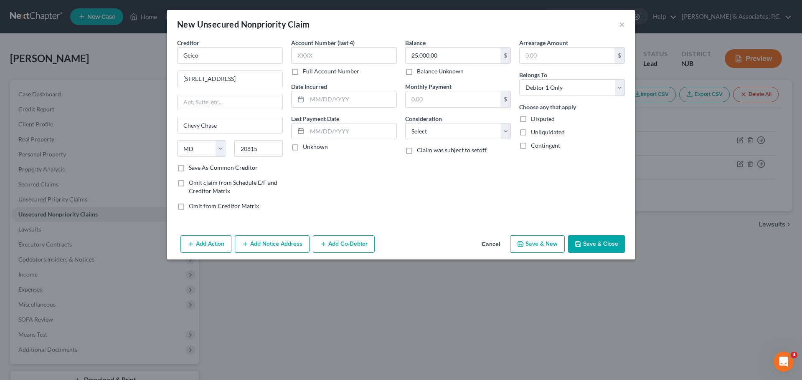
click at [597, 246] on button "Save & Close" at bounding box center [596, 245] width 57 height 18
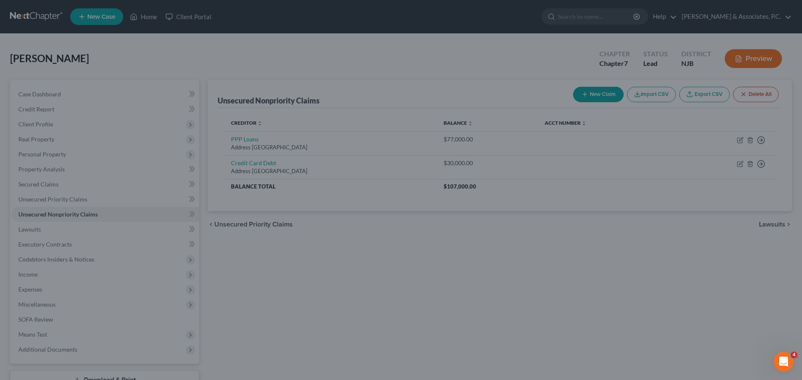
type input "0.00"
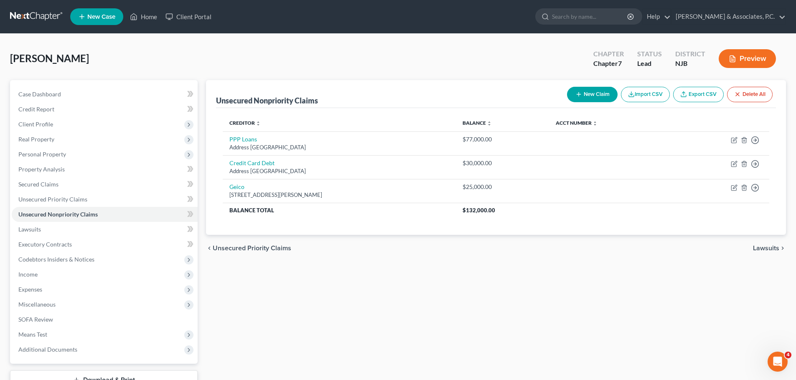
click at [762, 248] on span "Lawsuits" at bounding box center [766, 248] width 26 height 7
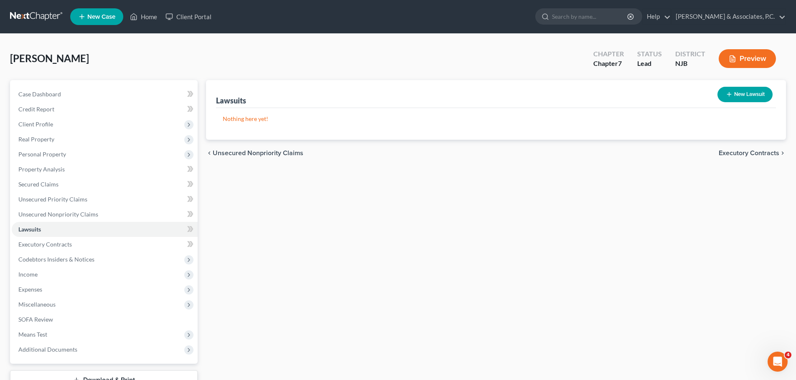
drag, startPoint x: 761, startPoint y: 152, endPoint x: 630, endPoint y: 161, distance: 131.4
click at [760, 153] on span "Executory Contracts" at bounding box center [748, 153] width 61 height 7
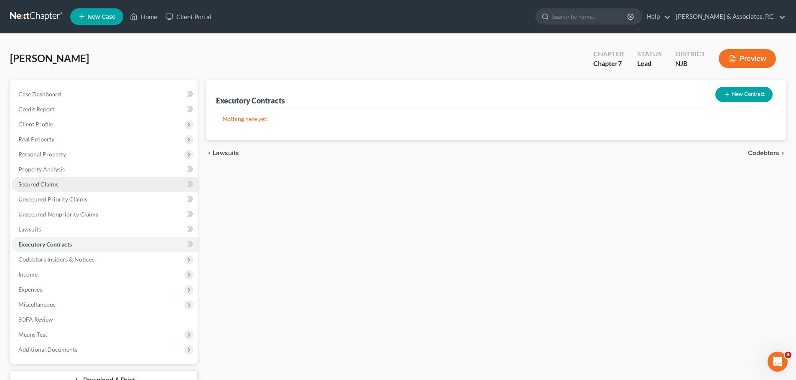
click at [44, 185] on span "Secured Claims" at bounding box center [38, 184] width 40 height 7
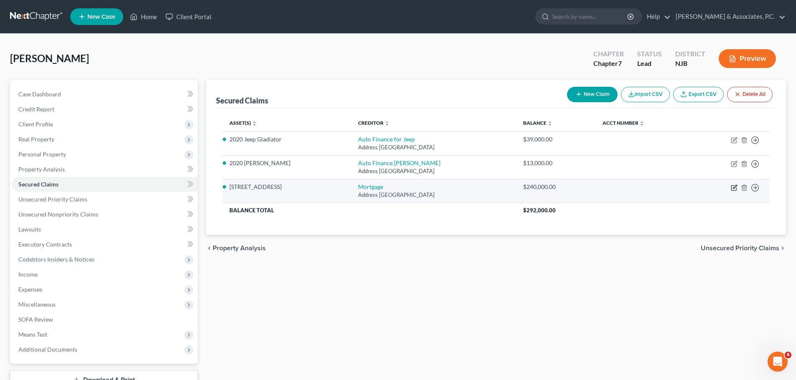
click at [735, 187] on icon "button" at bounding box center [733, 188] width 7 height 7
select select "33"
select select "0"
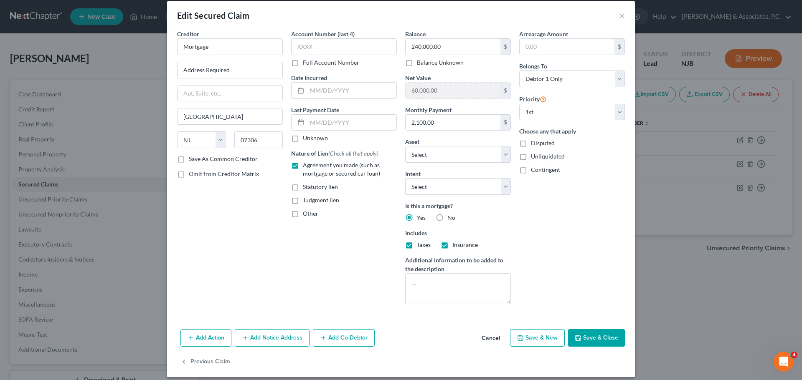
scroll to position [16, 0]
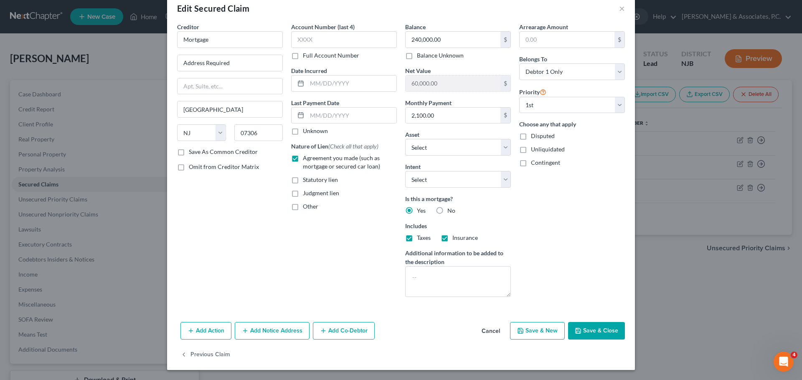
click at [595, 331] on button "Save & Close" at bounding box center [596, 331] width 57 height 18
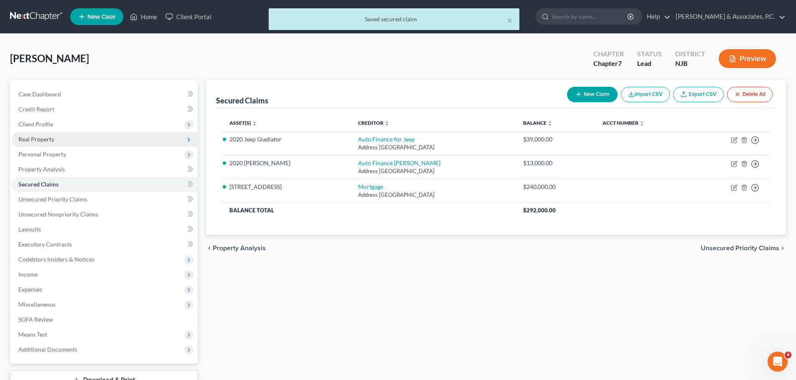
click at [43, 140] on span "Real Property" at bounding box center [36, 139] width 36 height 7
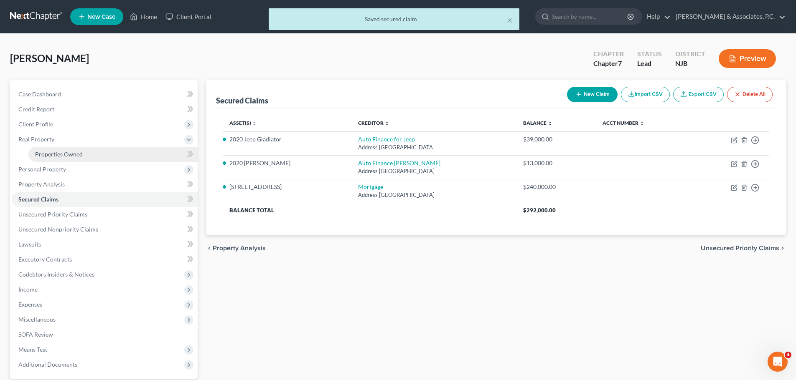
click at [69, 156] on span "Properties Owned" at bounding box center [59, 154] width 48 height 7
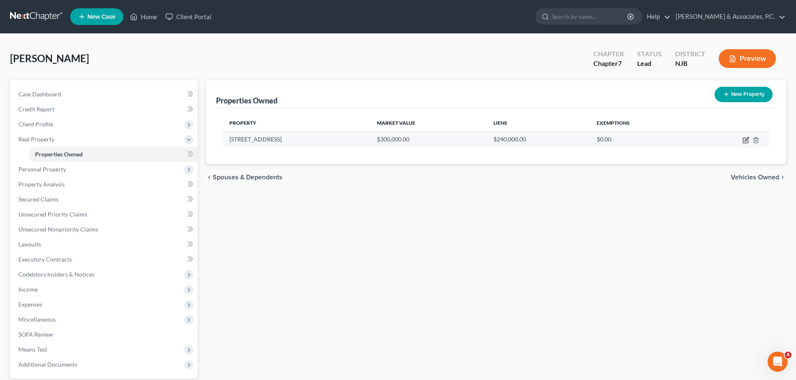
click at [743, 139] on icon "button" at bounding box center [745, 140] width 7 height 7
select select "33"
select select "6"
select select "0"
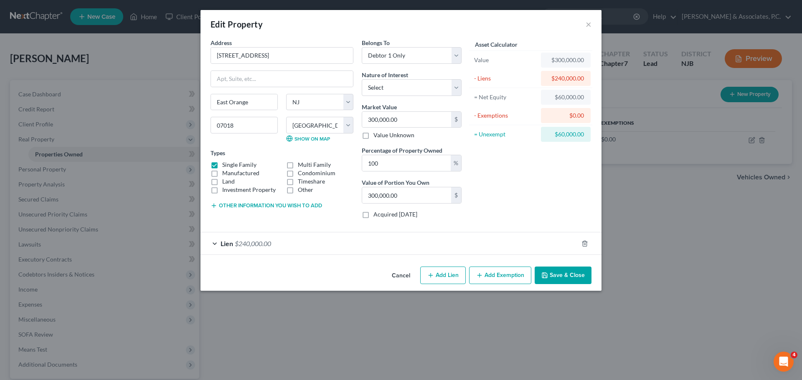
click at [499, 273] on button "Add Exemption" at bounding box center [500, 276] width 62 height 18
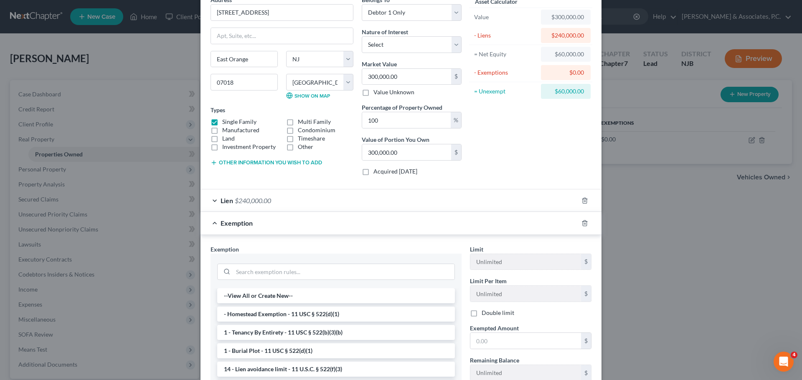
scroll to position [84, 0]
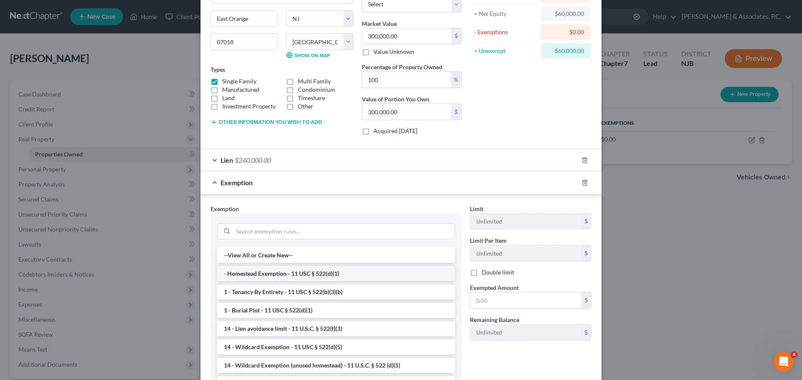
click at [317, 271] on li "- Homestead Exemption - 11 USC § 522(d)(1)" at bounding box center [336, 273] width 238 height 15
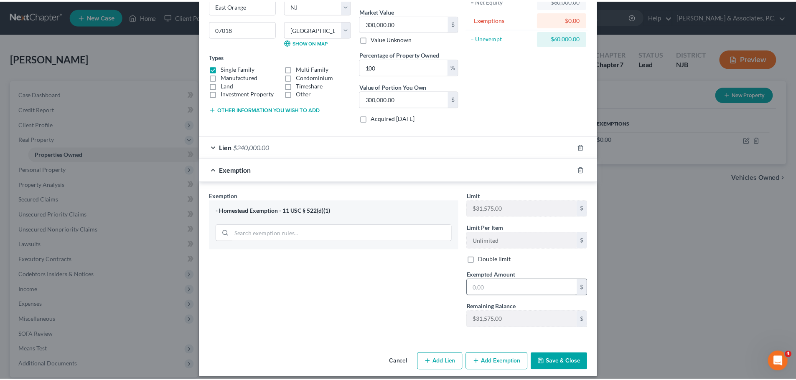
scroll to position [104, 0]
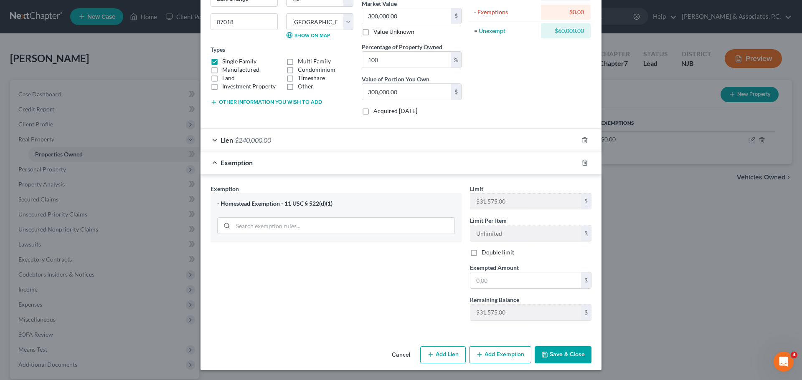
click at [568, 357] on button "Save & Close" at bounding box center [563, 356] width 57 height 18
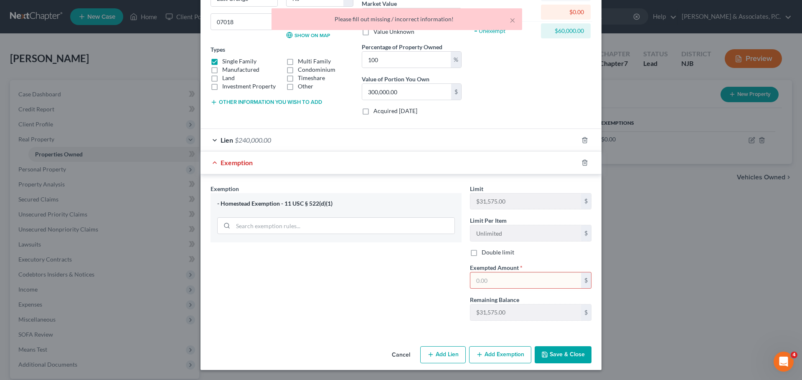
click at [528, 280] on input "text" at bounding box center [525, 281] width 111 height 16
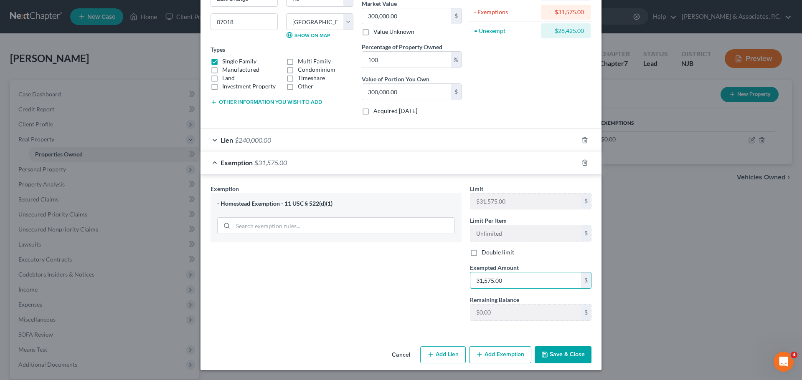
type input "31,575.00"
click at [575, 360] on button "Save & Close" at bounding box center [563, 356] width 57 height 18
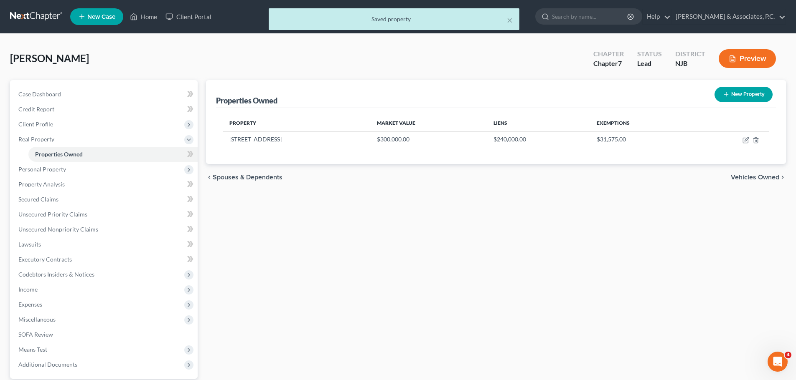
click at [738, 178] on span "Vehicles Owned" at bounding box center [754, 177] width 48 height 7
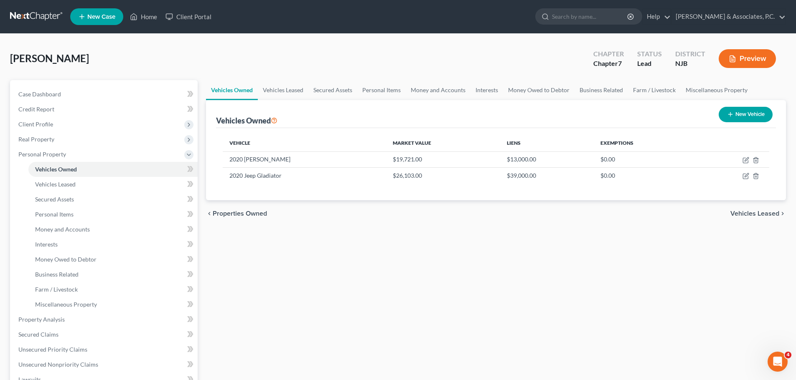
click at [752, 213] on span "Vehicles Leased" at bounding box center [754, 213] width 49 height 7
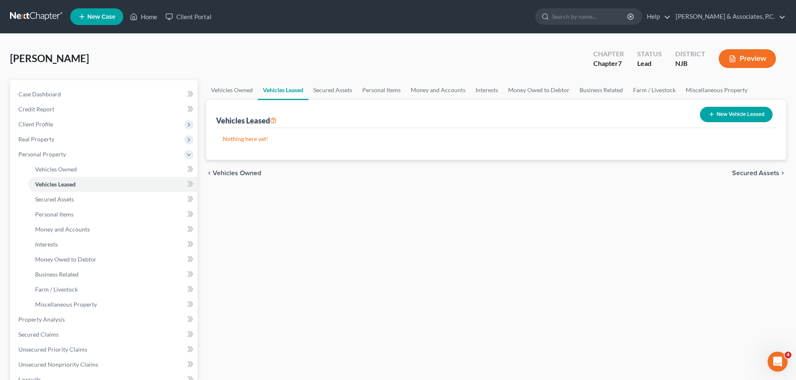
click at [755, 172] on span "Secured Assets" at bounding box center [755, 173] width 47 height 7
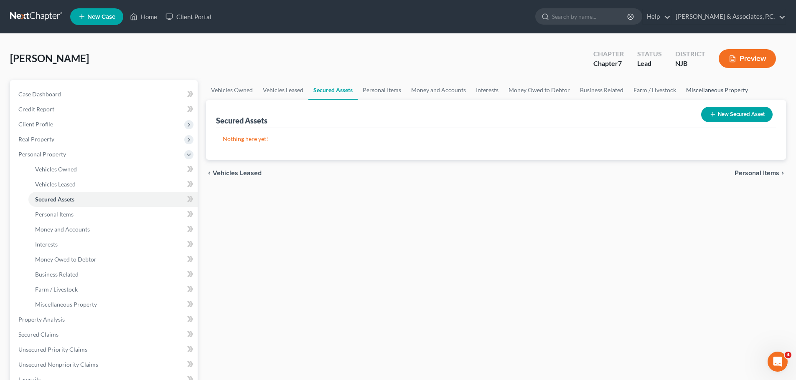
click at [708, 90] on link "Miscellaneous Property" at bounding box center [717, 90] width 72 height 20
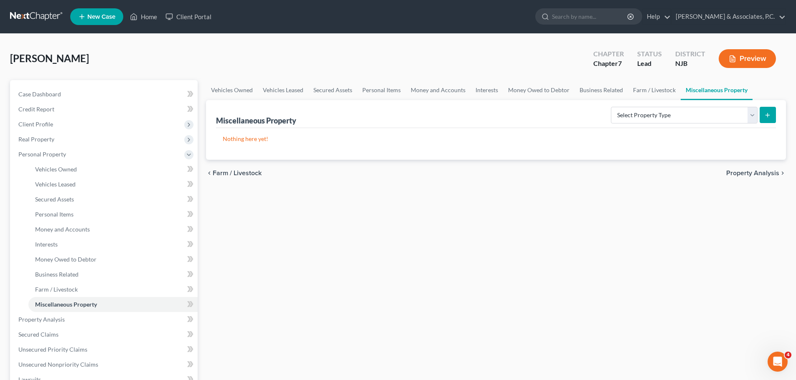
click at [753, 173] on span "Property Analysis" at bounding box center [752, 173] width 53 height 7
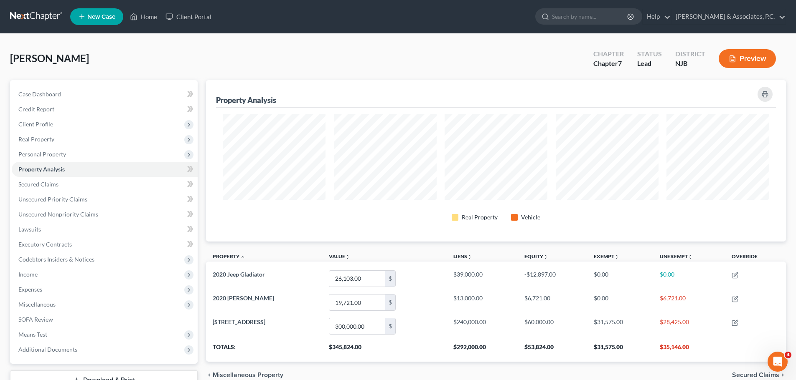
scroll to position [162, 580]
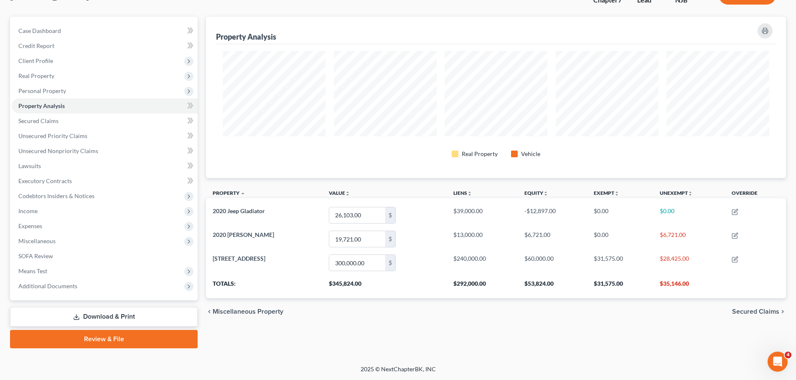
click at [752, 313] on span "Secured Claims" at bounding box center [755, 312] width 47 height 7
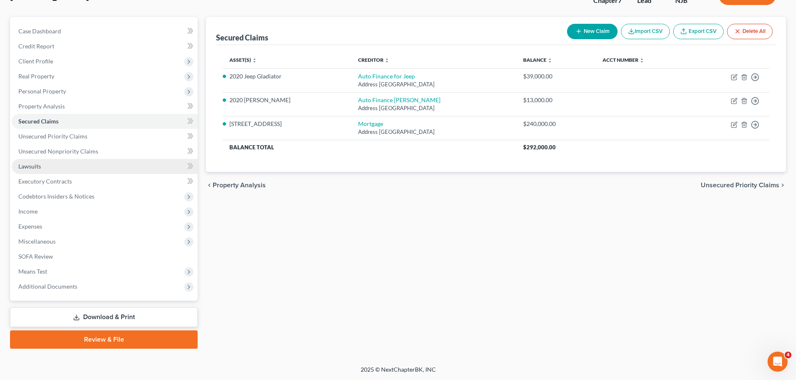
scroll to position [63, 0]
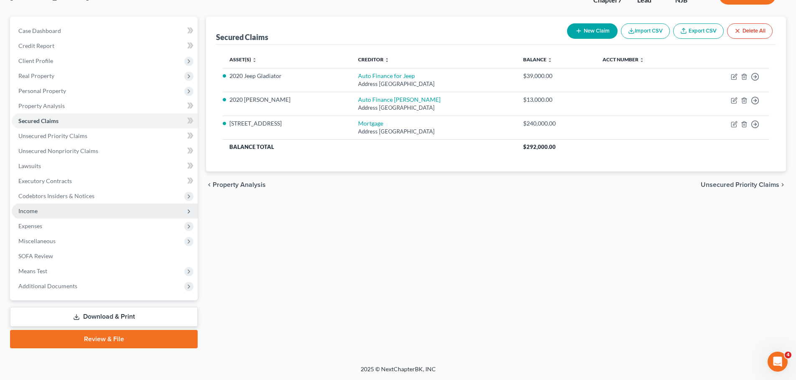
click at [35, 212] on span "Income" at bounding box center [27, 211] width 19 height 7
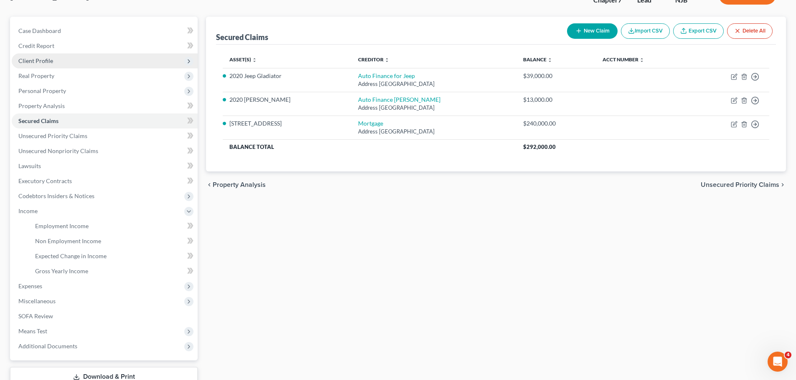
click at [48, 63] on span "Client Profile" at bounding box center [35, 60] width 35 height 7
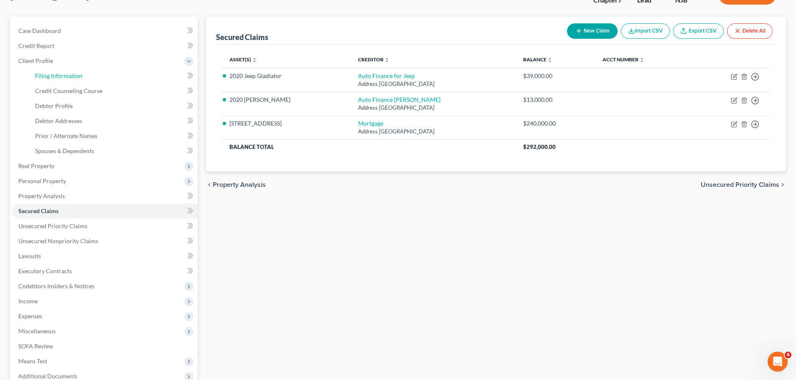
click at [63, 76] on span "Filing Information" at bounding box center [58, 75] width 47 height 7
select select "1"
select select "0"
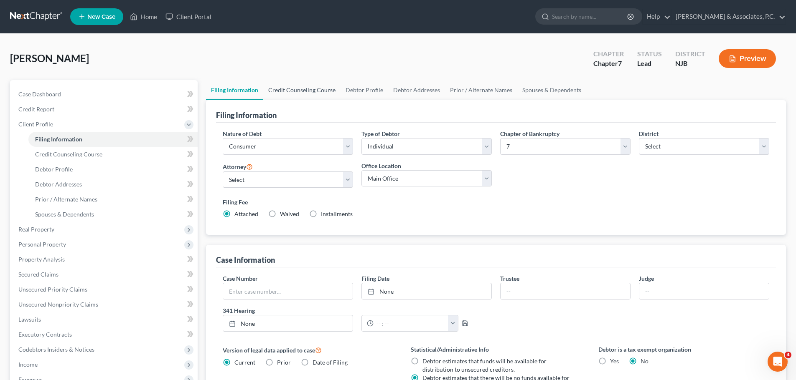
click at [320, 90] on link "Credit Counseling Course" at bounding box center [301, 90] width 77 height 20
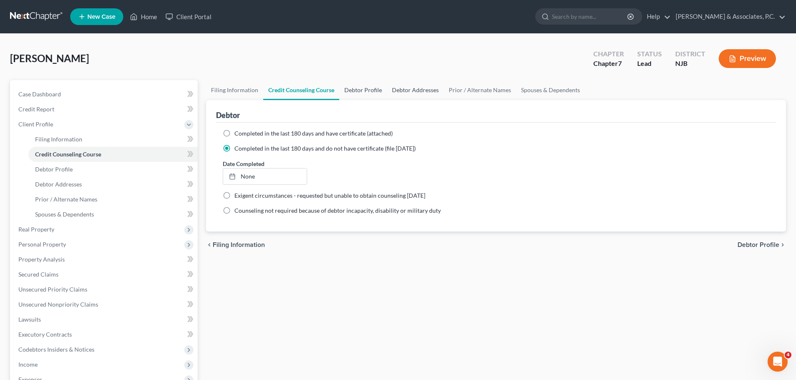
click at [362, 88] on link "Debtor Profile" at bounding box center [363, 90] width 48 height 20
select select "4"
select select "3"
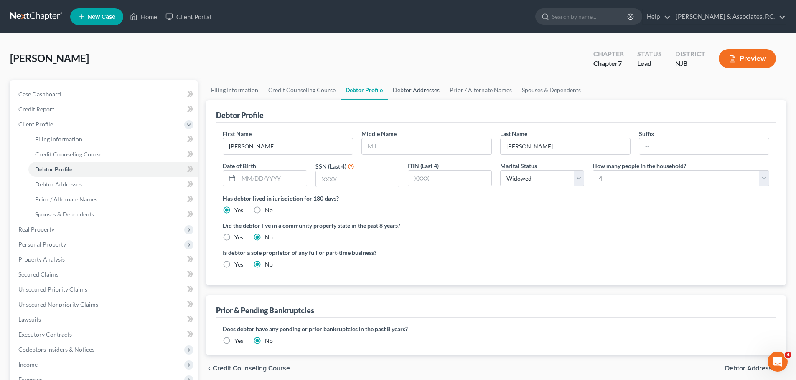
click at [417, 91] on link "Debtor Addresses" at bounding box center [416, 90] width 57 height 20
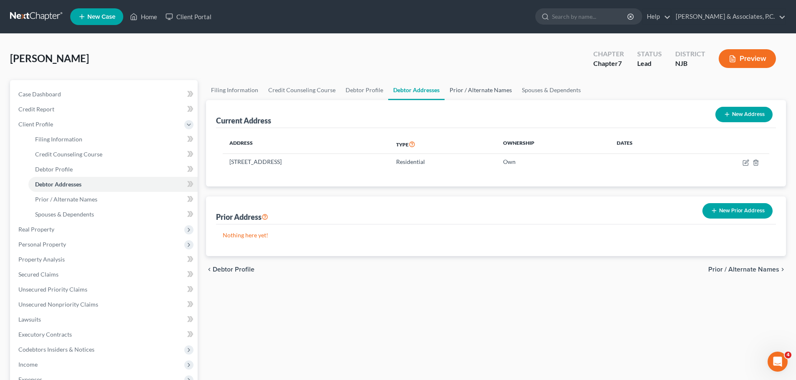
click at [475, 89] on link "Prior / Alternate Names" at bounding box center [480, 90] width 72 height 20
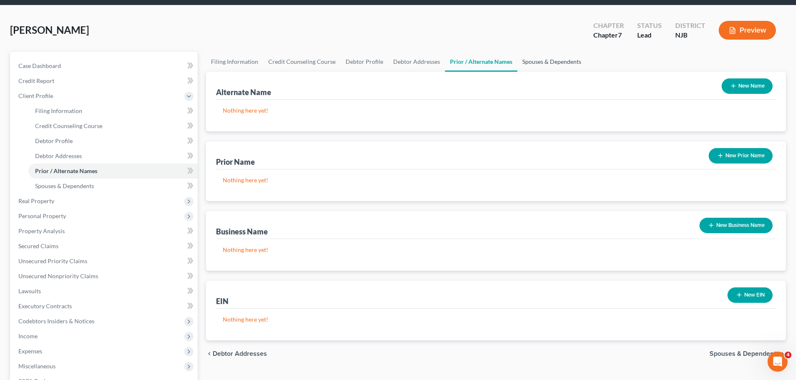
click at [548, 59] on link "Spouses & Dependents" at bounding box center [551, 62] width 69 height 20
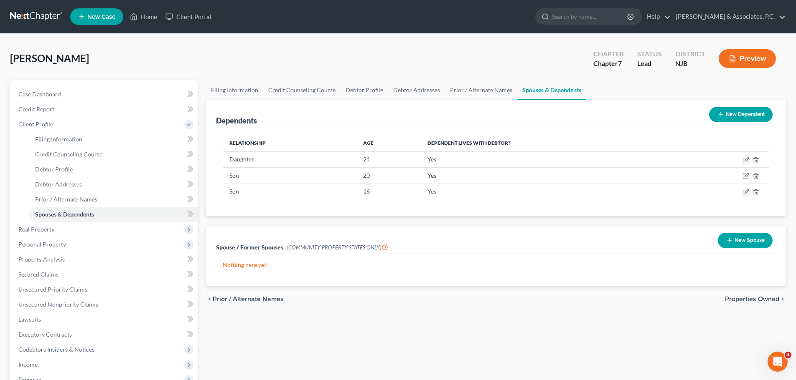
click at [741, 299] on span "Properties Owned" at bounding box center [752, 299] width 54 height 7
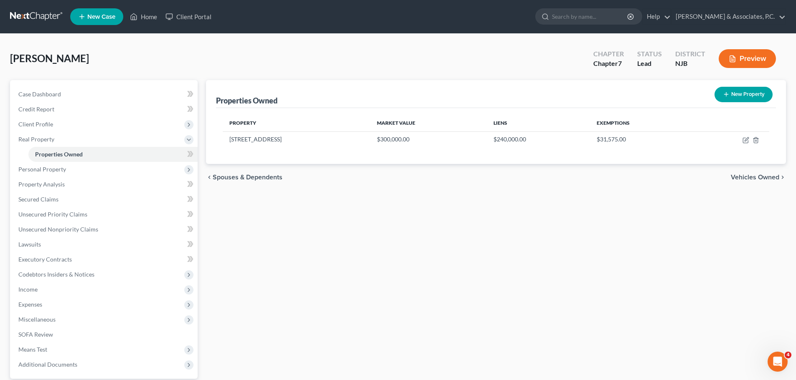
click at [733, 179] on span "Vehicles Owned" at bounding box center [754, 177] width 48 height 7
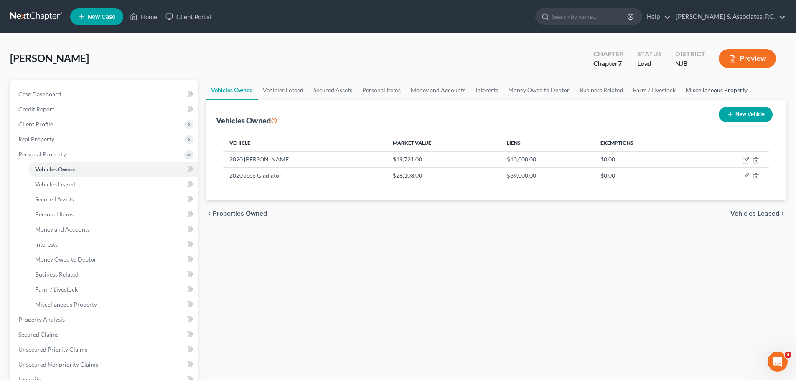
click at [697, 93] on link "Miscellaneous Property" at bounding box center [716, 90] width 72 height 20
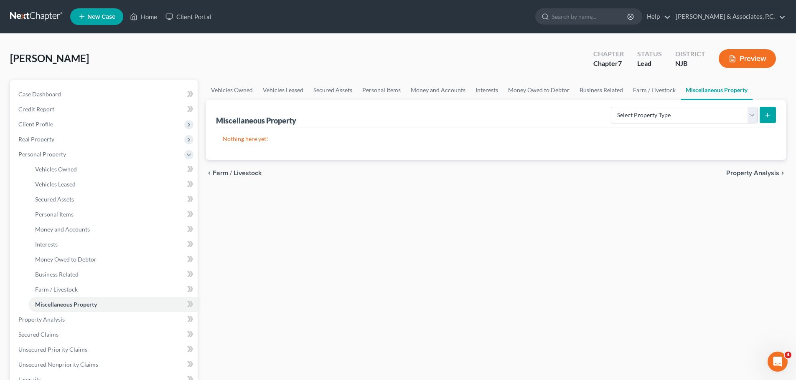
click at [742, 174] on span "Property Analysis" at bounding box center [752, 173] width 53 height 7
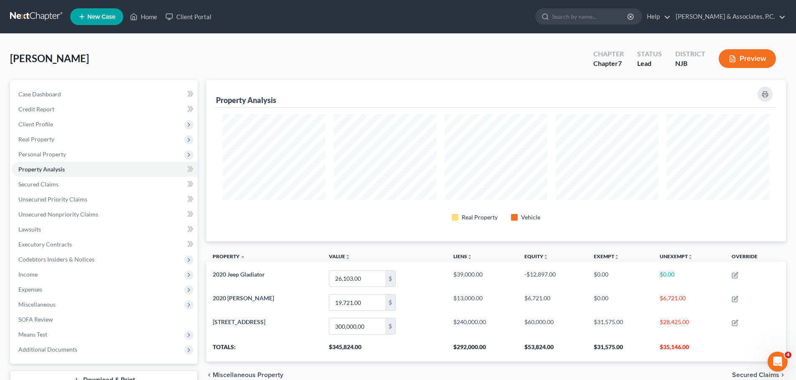
scroll to position [162, 580]
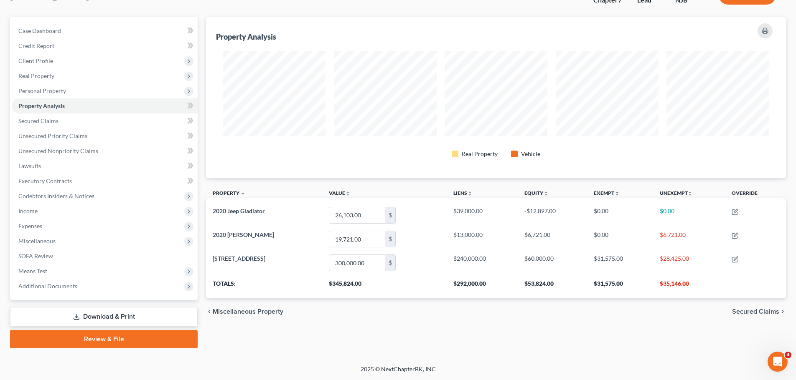
click at [748, 314] on span "Secured Claims" at bounding box center [755, 312] width 47 height 7
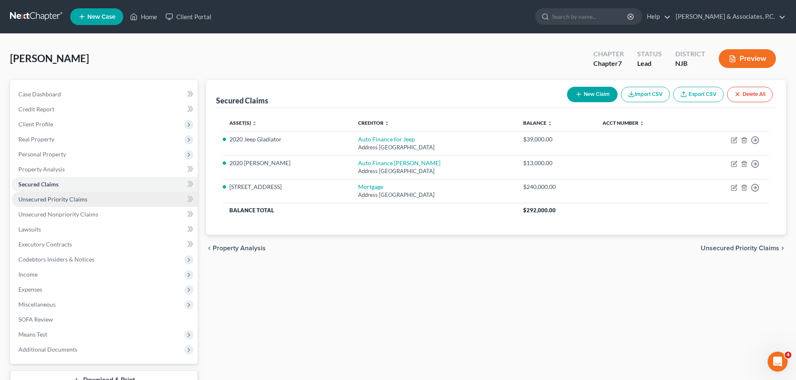
click at [64, 202] on span "Unsecured Priority Claims" at bounding box center [52, 199] width 69 height 7
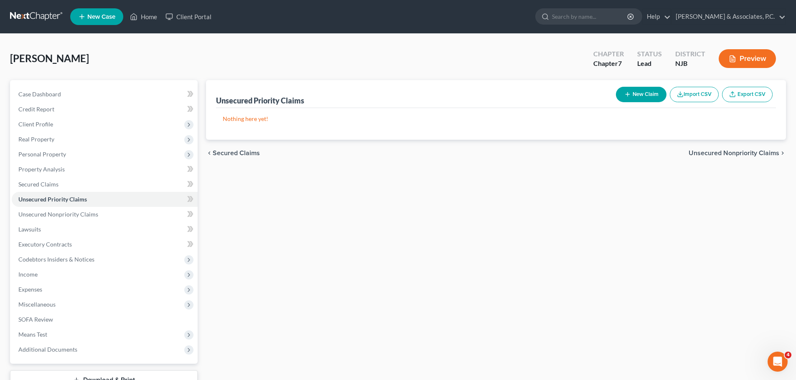
click at [691, 150] on span "Unsecured Nonpriority Claims" at bounding box center [733, 153] width 91 height 7
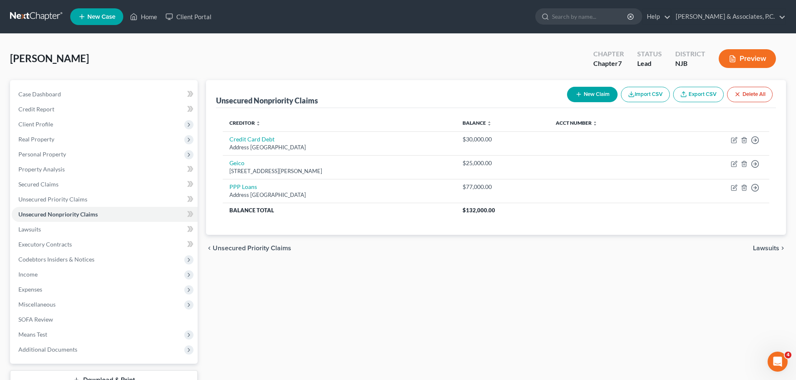
click at [256, 249] on span "Unsecured Priority Claims" at bounding box center [252, 248] width 79 height 7
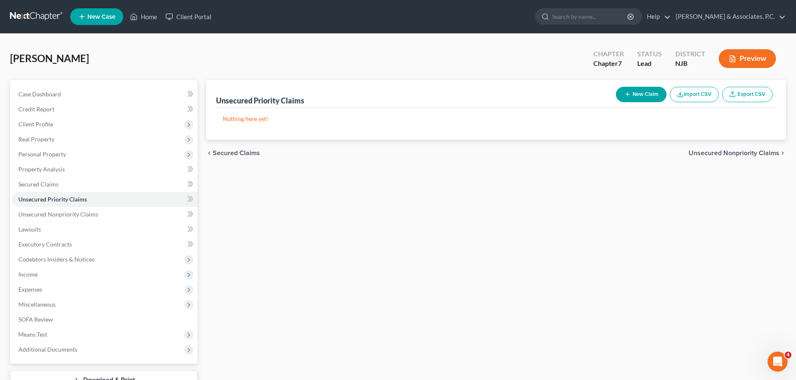
click at [248, 155] on span "Secured Claims" at bounding box center [236, 153] width 47 height 7
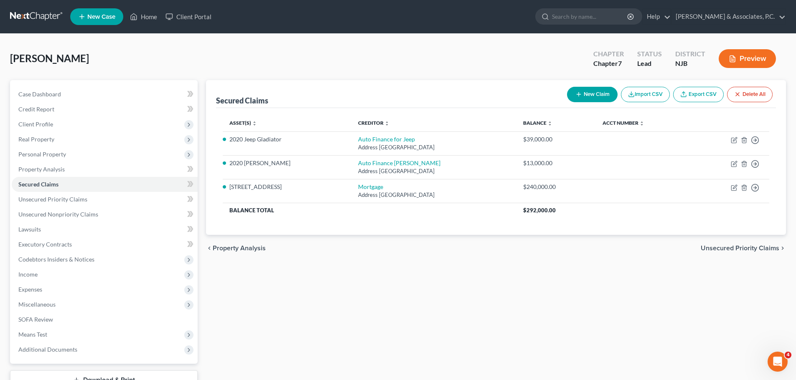
click at [762, 247] on span "Unsecured Priority Claims" at bounding box center [739, 248] width 79 height 7
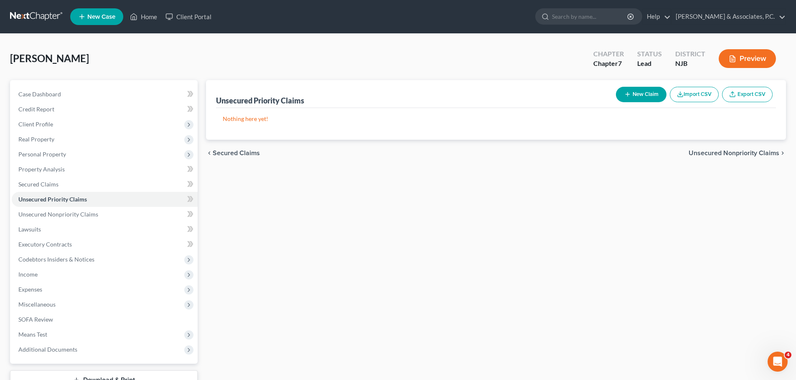
click at [741, 155] on span "Unsecured Nonpriority Claims" at bounding box center [733, 153] width 91 height 7
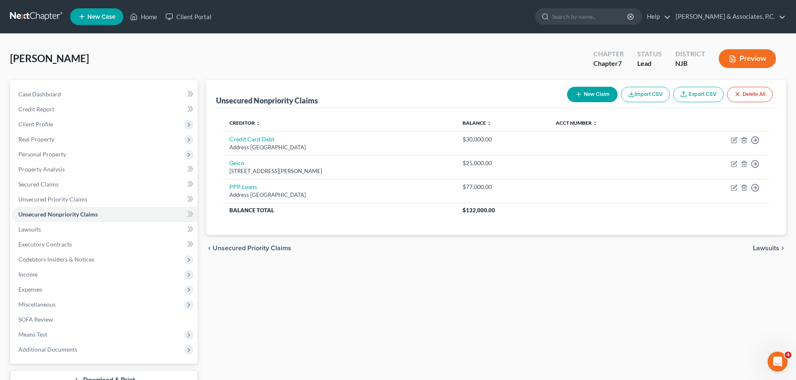
click at [763, 249] on span "Lawsuits" at bounding box center [766, 248] width 26 height 7
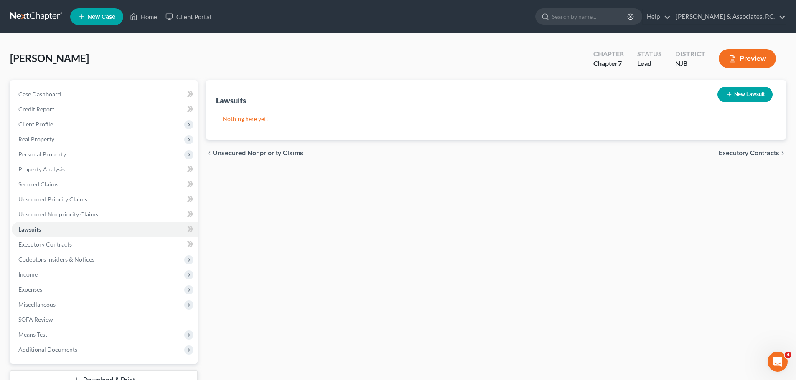
click at [750, 151] on span "Executory Contracts" at bounding box center [748, 153] width 61 height 7
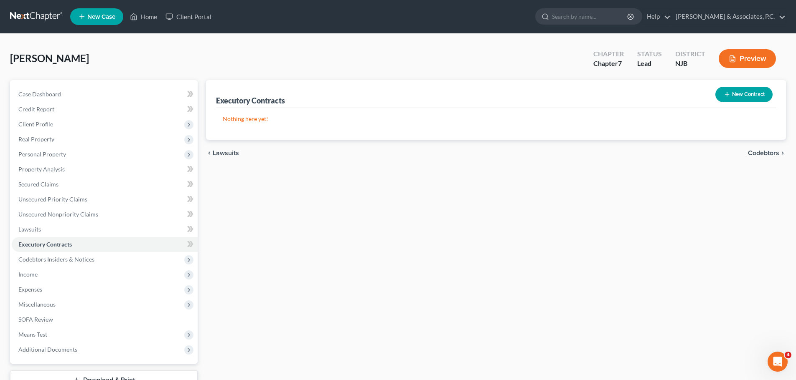
click at [764, 151] on span "Codebtors" at bounding box center [762, 153] width 31 height 7
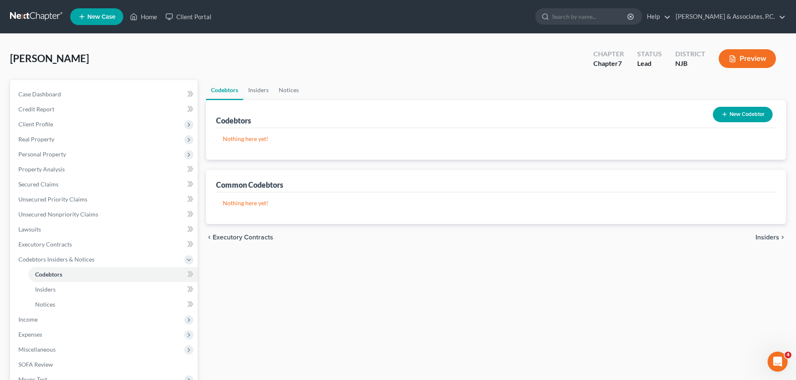
click at [762, 236] on span "Insiders" at bounding box center [767, 237] width 24 height 7
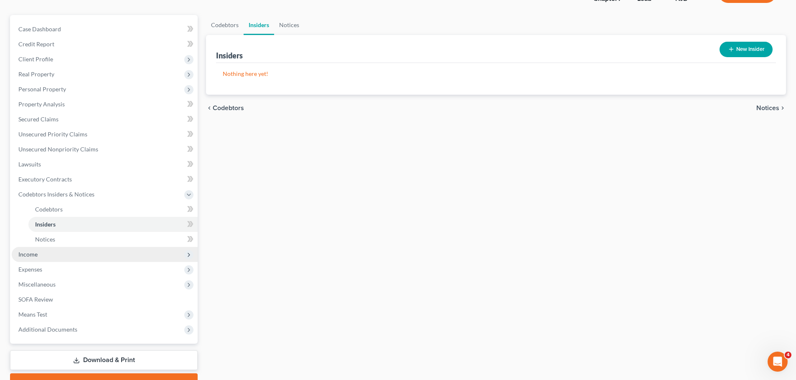
scroll to position [109, 0]
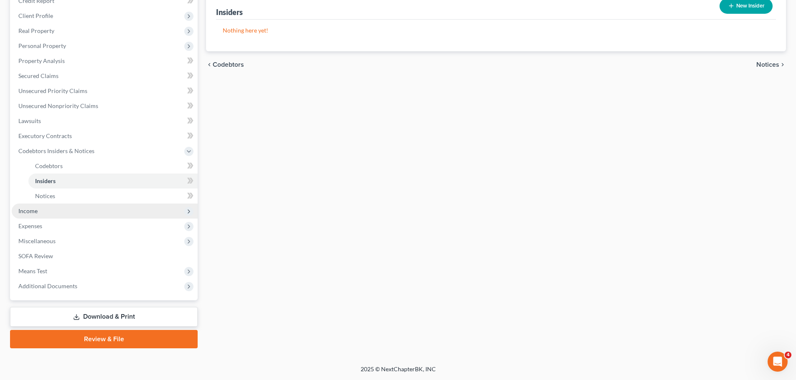
click at [35, 211] on span "Income" at bounding box center [27, 211] width 19 height 7
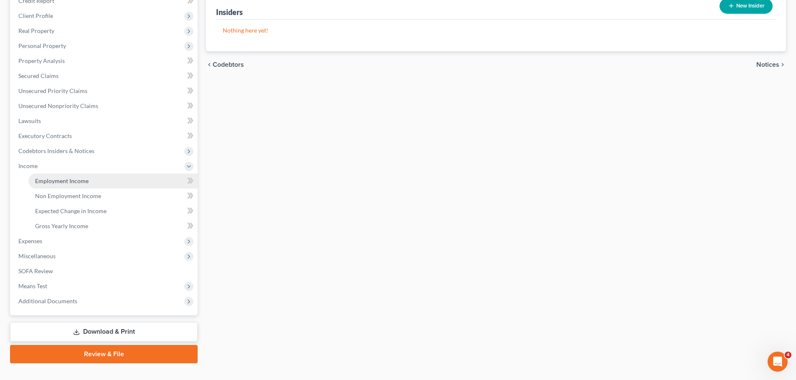
click at [56, 180] on span "Employment Income" at bounding box center [61, 180] width 53 height 7
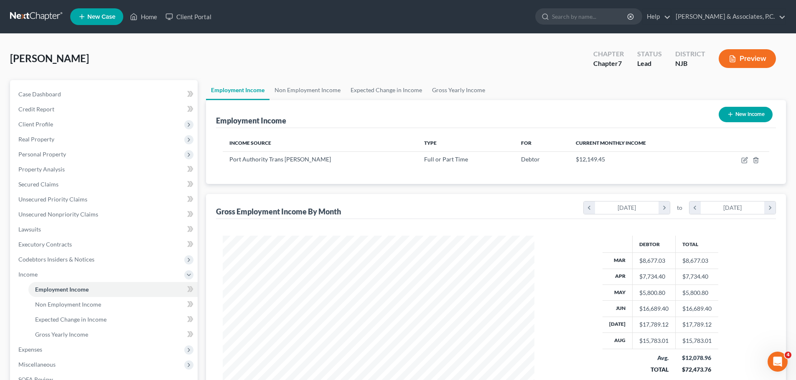
scroll to position [156, 328]
click at [300, 92] on link "Non Employment Income" at bounding box center [307, 90] width 76 height 20
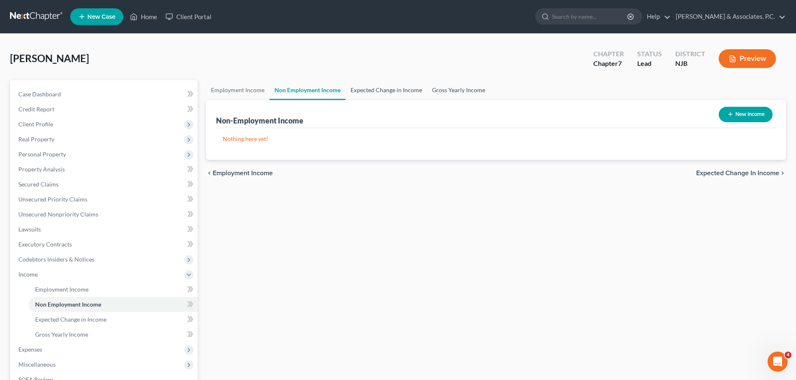
drag, startPoint x: 384, startPoint y: 87, endPoint x: 439, endPoint y: 89, distance: 54.7
click at [385, 88] on link "Expected Change in Income" at bounding box center [385, 90] width 81 height 20
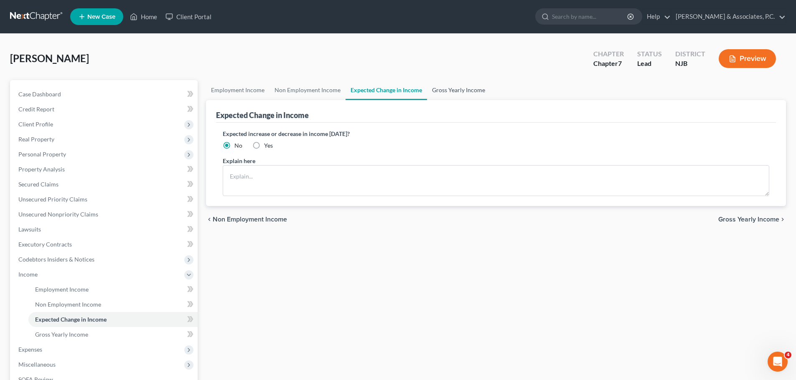
click at [442, 90] on link "Gross Yearly Income" at bounding box center [458, 90] width 63 height 20
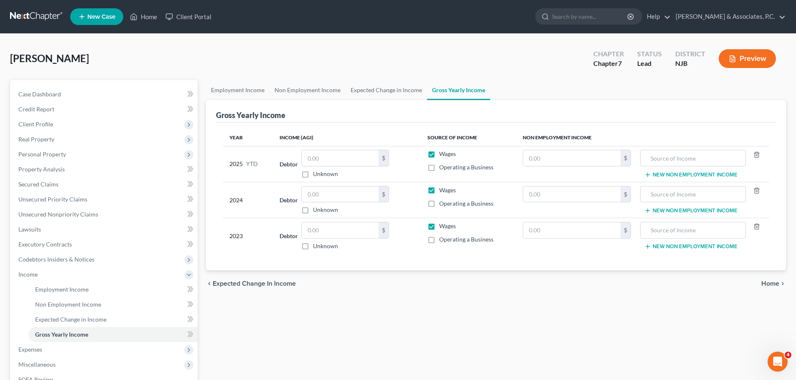
click at [766, 285] on span "Home" at bounding box center [770, 284] width 18 height 7
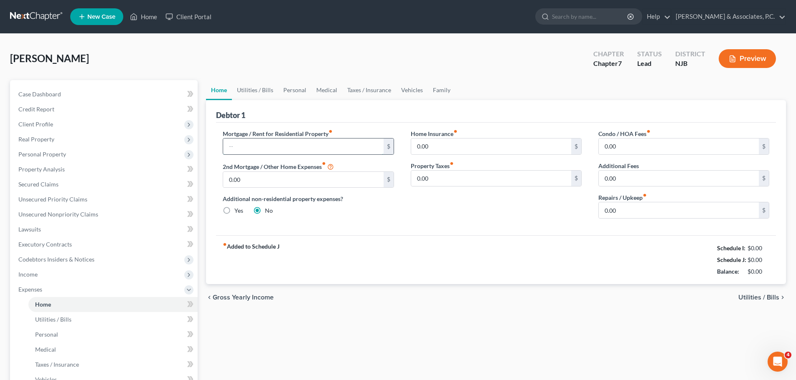
click at [307, 147] on input "text" at bounding box center [303, 147] width 160 height 16
type input "2,100.00"
drag, startPoint x: 257, startPoint y: 89, endPoint x: 266, endPoint y: 92, distance: 8.8
click at [257, 89] on link "Utilities / Bills" at bounding box center [255, 90] width 46 height 20
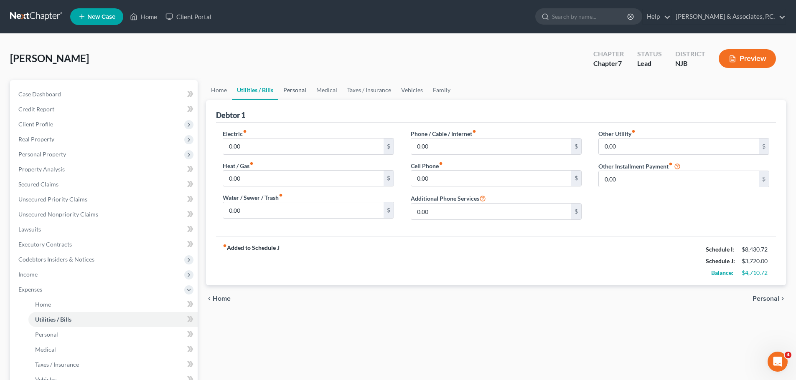
click at [294, 91] on link "Personal" at bounding box center [294, 90] width 33 height 20
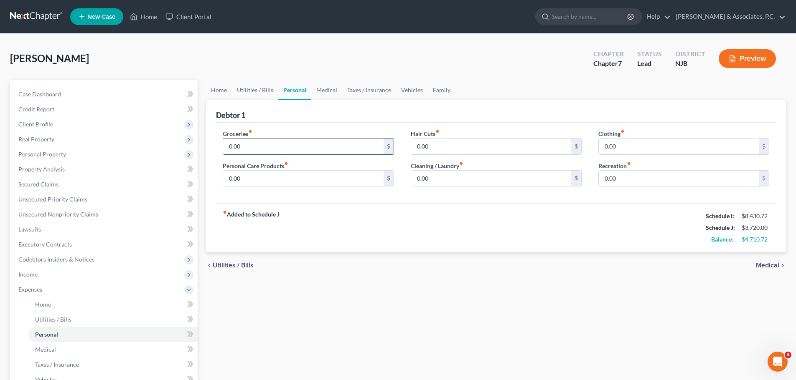
click at [291, 149] on input "0.00" at bounding box center [303, 147] width 160 height 16
type input "8"
type input "950.00"
click at [432, 173] on input "0.00" at bounding box center [491, 179] width 160 height 16
type input "100.00"
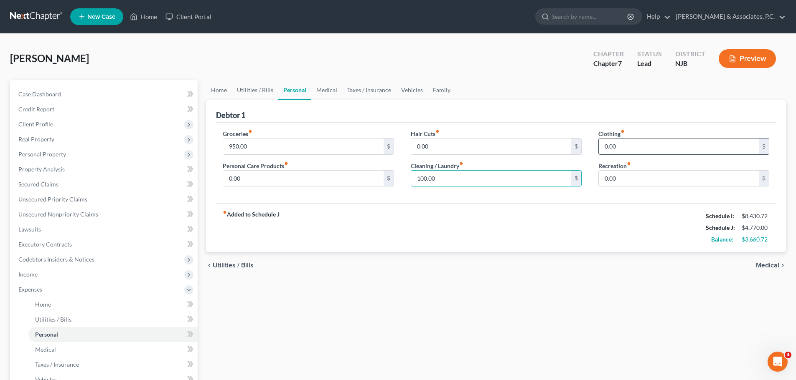
click at [650, 145] on input "0.00" at bounding box center [678, 147] width 160 height 16
type input "200.00"
click at [319, 93] on link "Medical" at bounding box center [326, 90] width 31 height 20
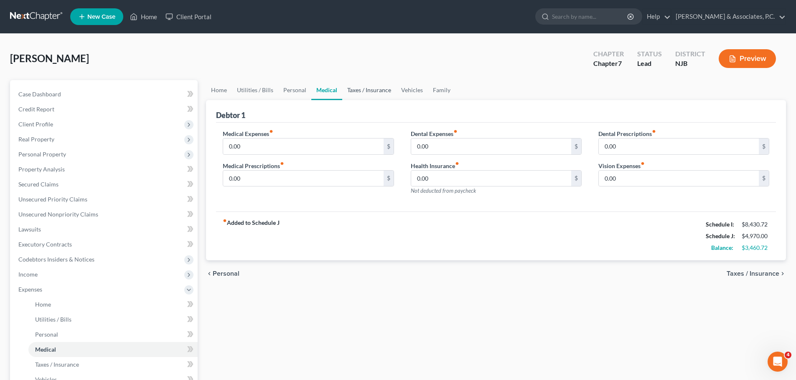
click at [356, 89] on link "Taxes / Insurance" at bounding box center [369, 90] width 54 height 20
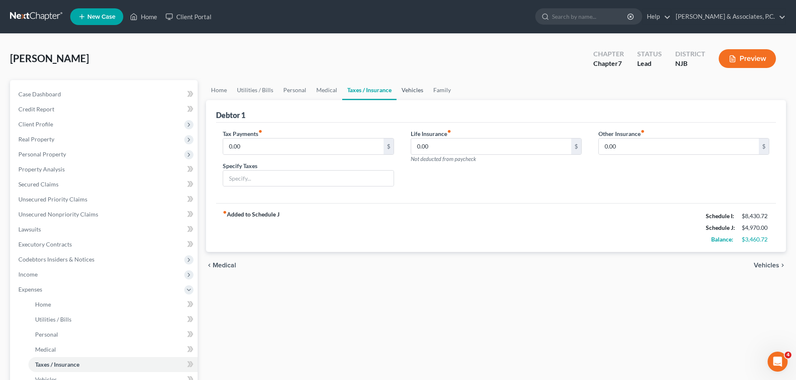
click at [403, 92] on link "Vehicles" at bounding box center [412, 90] width 32 height 20
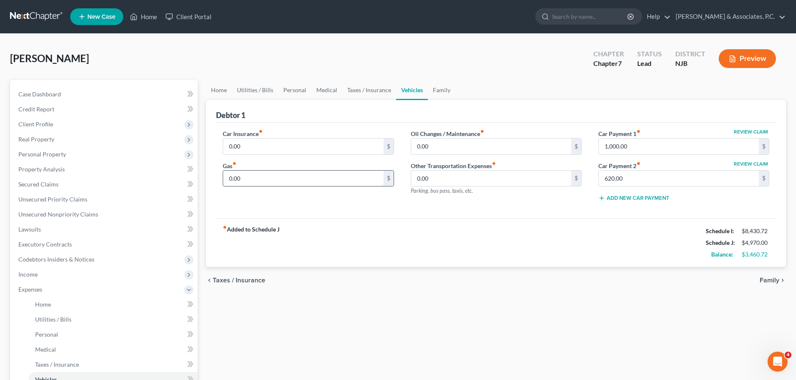
click at [280, 178] on input "0.00" at bounding box center [303, 179] width 160 height 16
type input "400.00"
drag, startPoint x: 259, startPoint y: 176, endPoint x: 215, endPoint y: 180, distance: 43.6
click at [215, 180] on div "Car Insurance fiber_manual_record 0.00 $ Gas fiber_manual_record 400.00 $" at bounding box center [308, 168] width 188 height 79
click at [761, 277] on span "Family" at bounding box center [769, 280] width 20 height 7
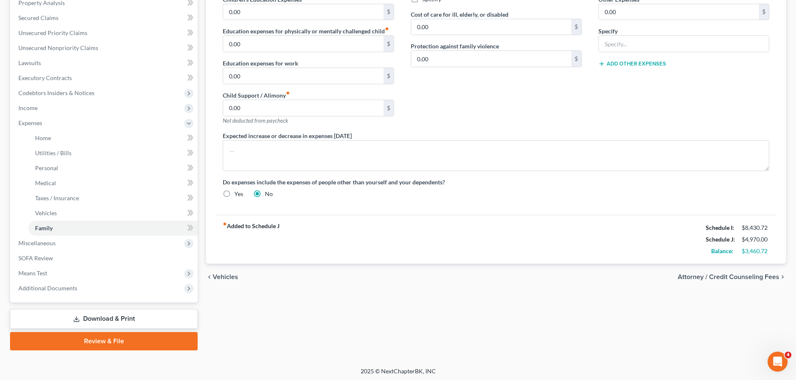
scroll to position [169, 0]
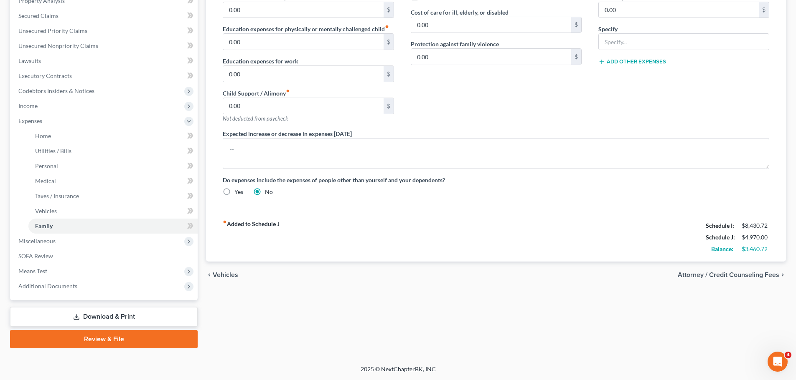
click at [731, 276] on span "Attorney / Credit Counseling Fees" at bounding box center [727, 275] width 101 height 7
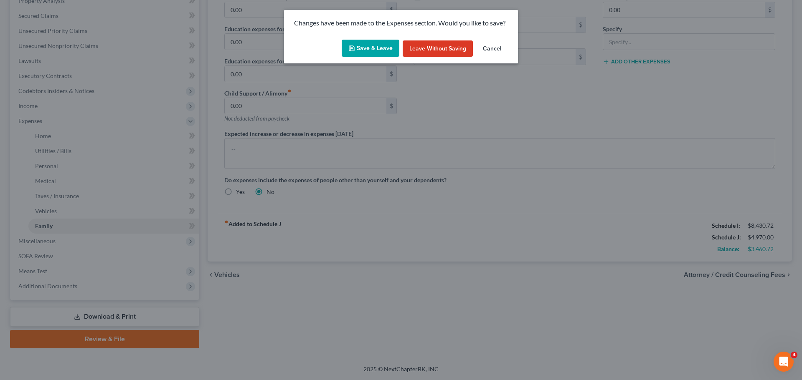
click at [379, 51] on button "Save & Leave" at bounding box center [371, 49] width 58 height 18
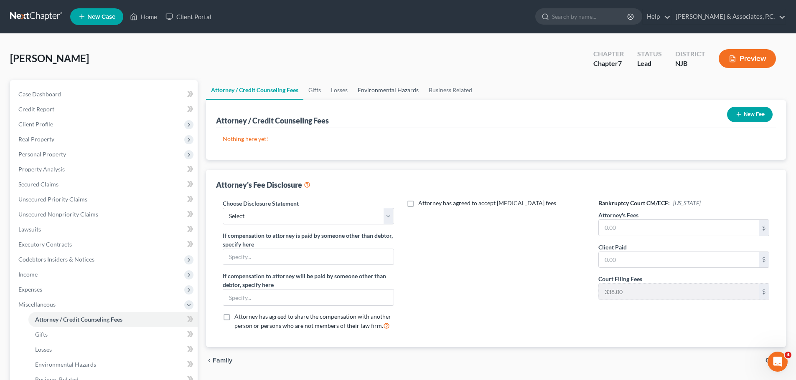
click at [379, 91] on link "Environmental Hazards" at bounding box center [387, 90] width 71 height 20
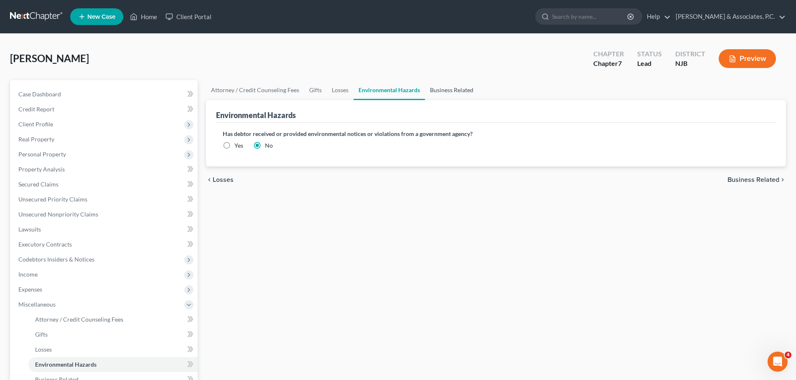
click at [441, 87] on link "Business Related" at bounding box center [451, 90] width 53 height 20
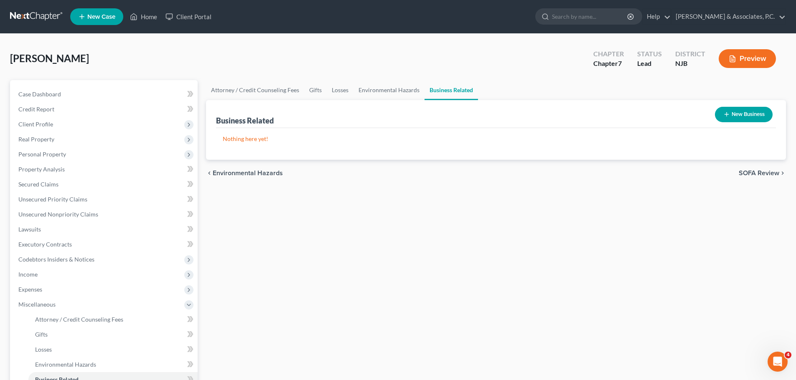
click at [755, 173] on span "SOFA Review" at bounding box center [758, 173] width 41 height 7
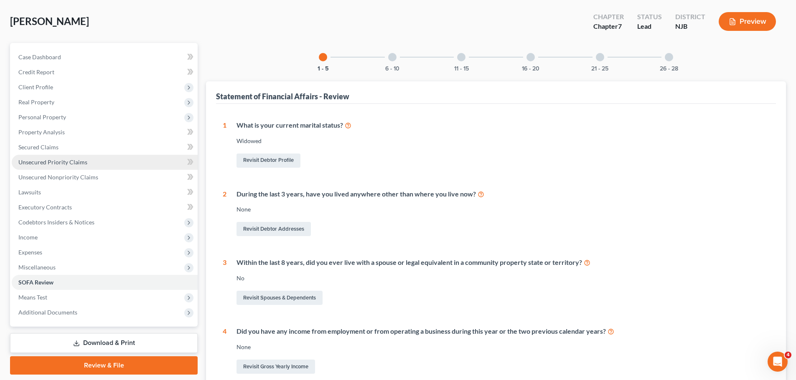
scroll to position [84, 0]
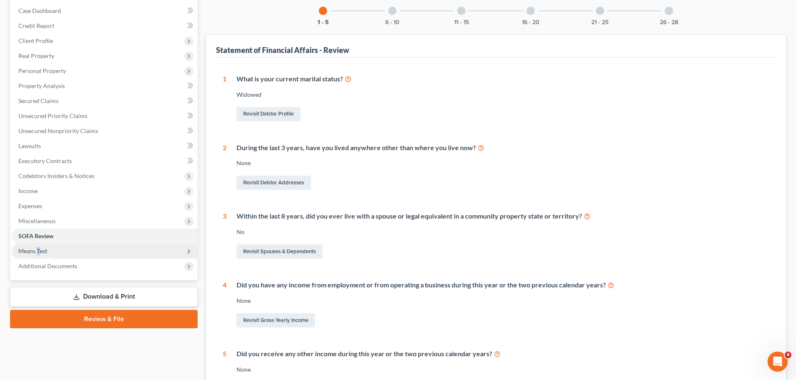
click at [38, 250] on span "Means Test" at bounding box center [32, 251] width 29 height 7
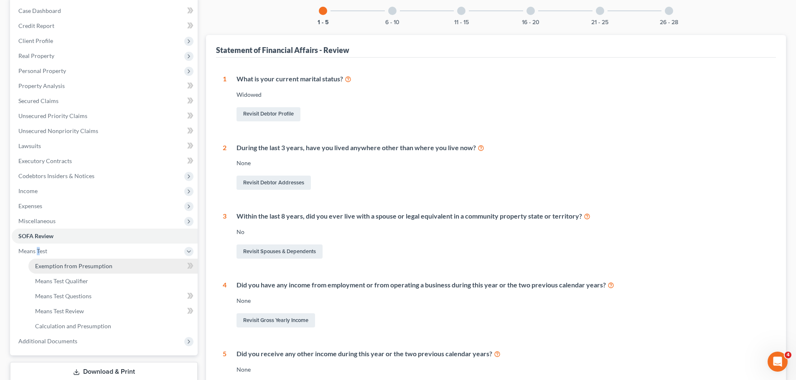
click at [88, 265] on span "Exemption from Presumption" at bounding box center [73, 266] width 77 height 7
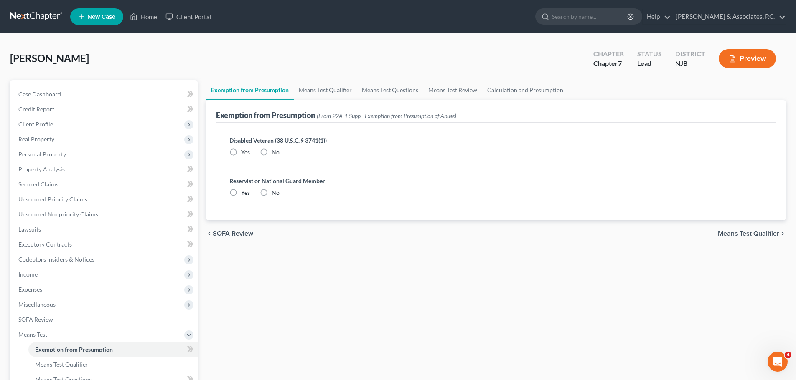
click at [271, 153] on label "No" at bounding box center [275, 152] width 8 height 8
click at [275, 153] on input "No" at bounding box center [277, 150] width 5 height 5
radio input "true"
drag, startPoint x: 267, startPoint y: 193, endPoint x: 305, endPoint y: 141, distance: 64.5
click at [271, 195] on label "No" at bounding box center [275, 193] width 8 height 8
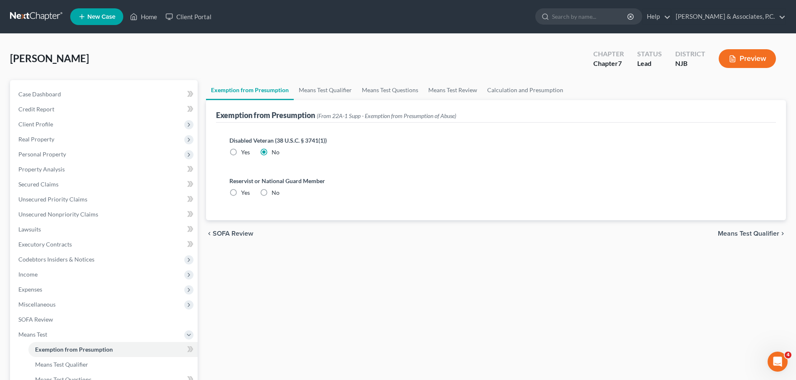
click at [275, 194] on input "No" at bounding box center [277, 191] width 5 height 5
radio input "true"
click at [327, 93] on link "Means Test Qualifier" at bounding box center [325, 90] width 63 height 20
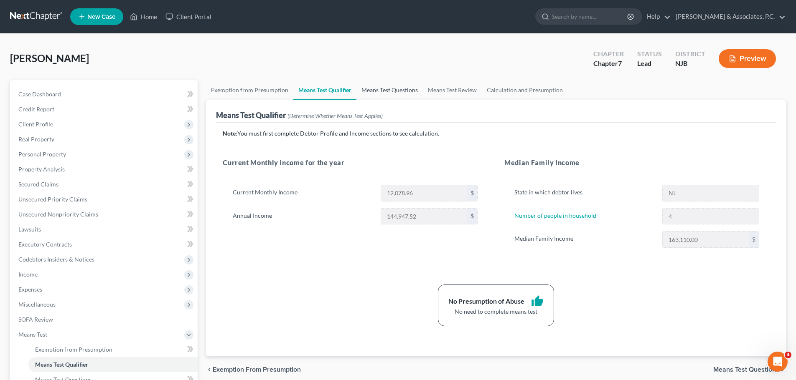
drag, startPoint x: 394, startPoint y: 86, endPoint x: 401, endPoint y: 88, distance: 6.8
click at [395, 86] on link "Means Test Questions" at bounding box center [389, 90] width 66 height 20
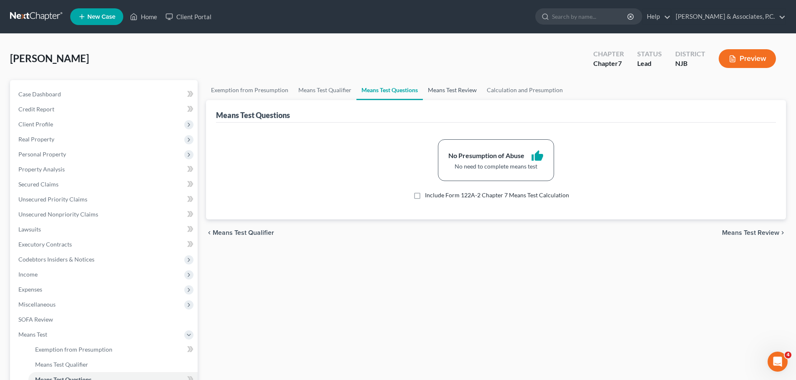
click at [452, 96] on link "Means Test Review" at bounding box center [452, 90] width 59 height 20
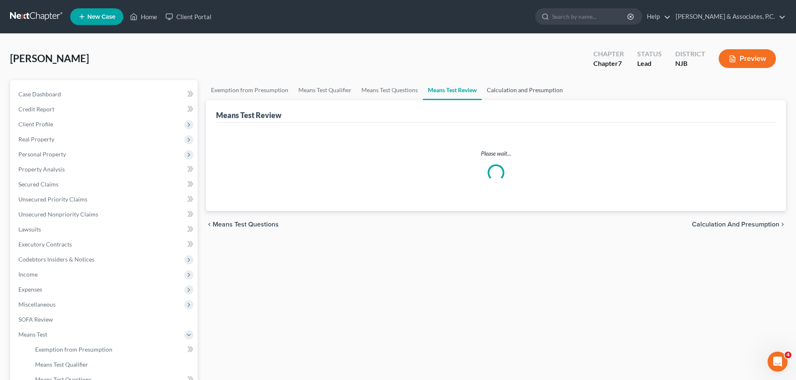
click at [519, 92] on link "Calculation and Presumption" at bounding box center [524, 90] width 86 height 20
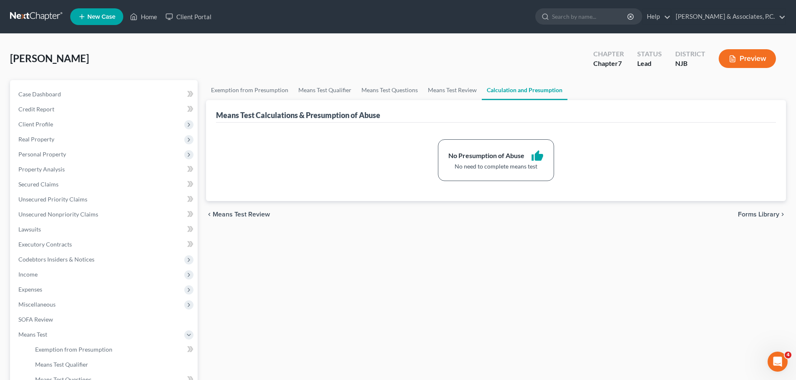
click at [763, 213] on span "Forms Library" at bounding box center [757, 214] width 41 height 7
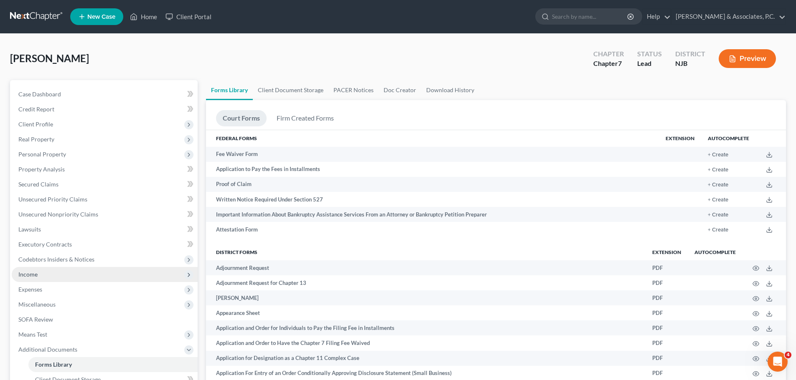
click at [37, 275] on span "Income" at bounding box center [27, 274] width 19 height 7
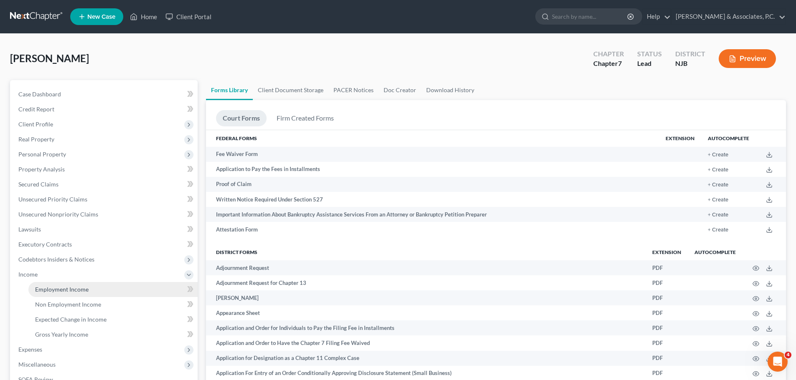
click at [61, 292] on span "Employment Income" at bounding box center [61, 289] width 53 height 7
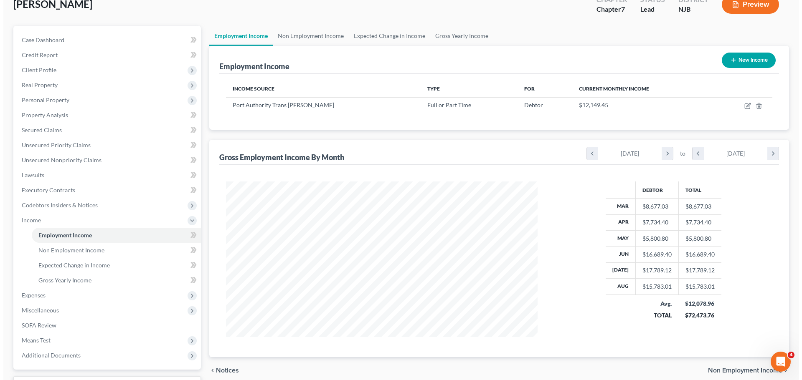
scroll to position [40, 0]
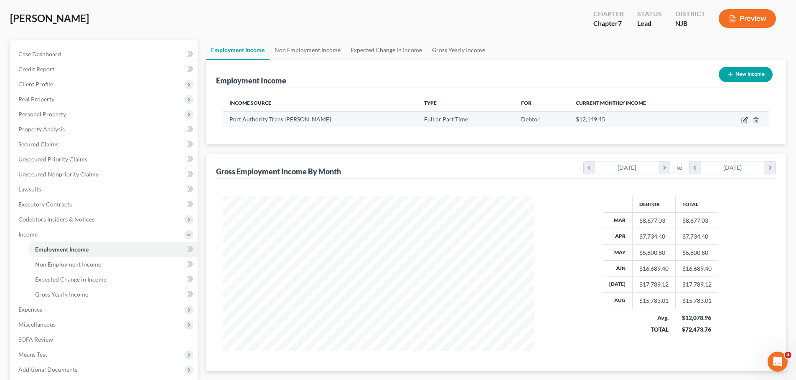
click at [742, 119] on icon "button" at bounding box center [744, 120] width 7 height 7
select select "0"
select select "33"
select select "3"
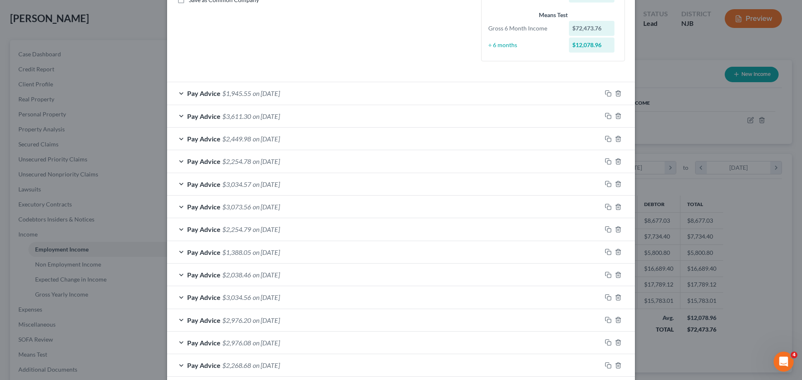
scroll to position [158, 0]
